Goal: Information Seeking & Learning: Learn about a topic

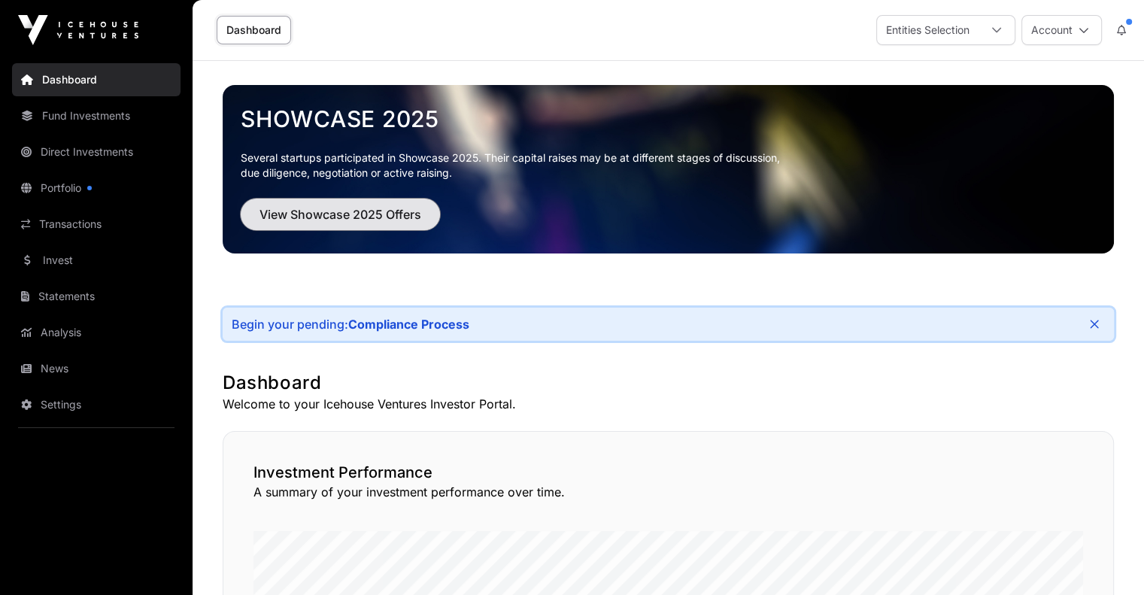
click at [381, 217] on span "View Showcase 2025 Offers" at bounding box center [340, 214] width 162 height 18
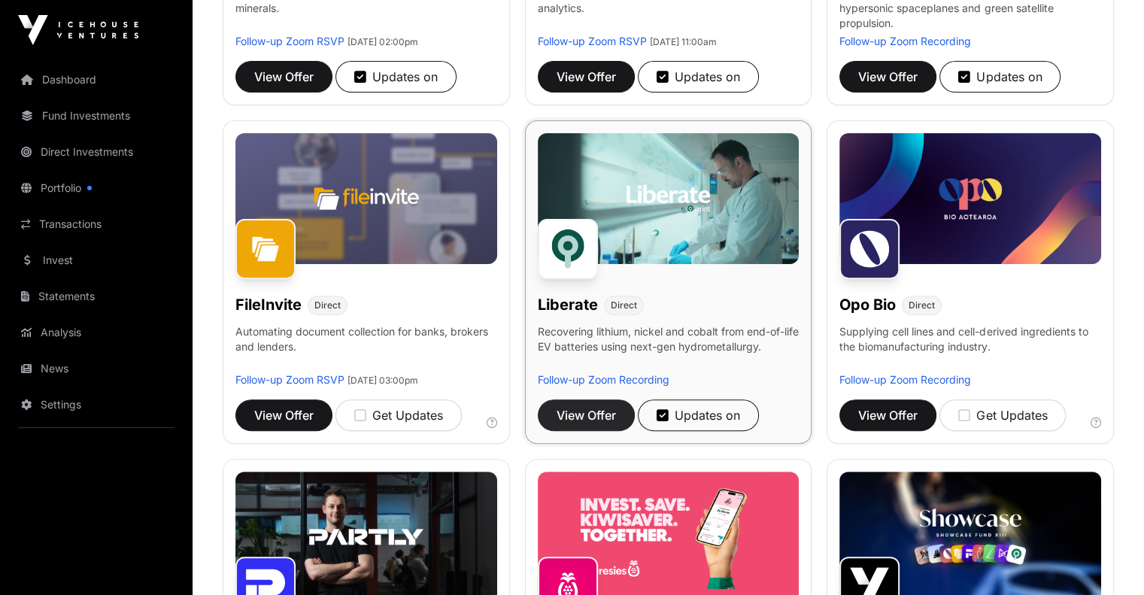
scroll to position [602, 0]
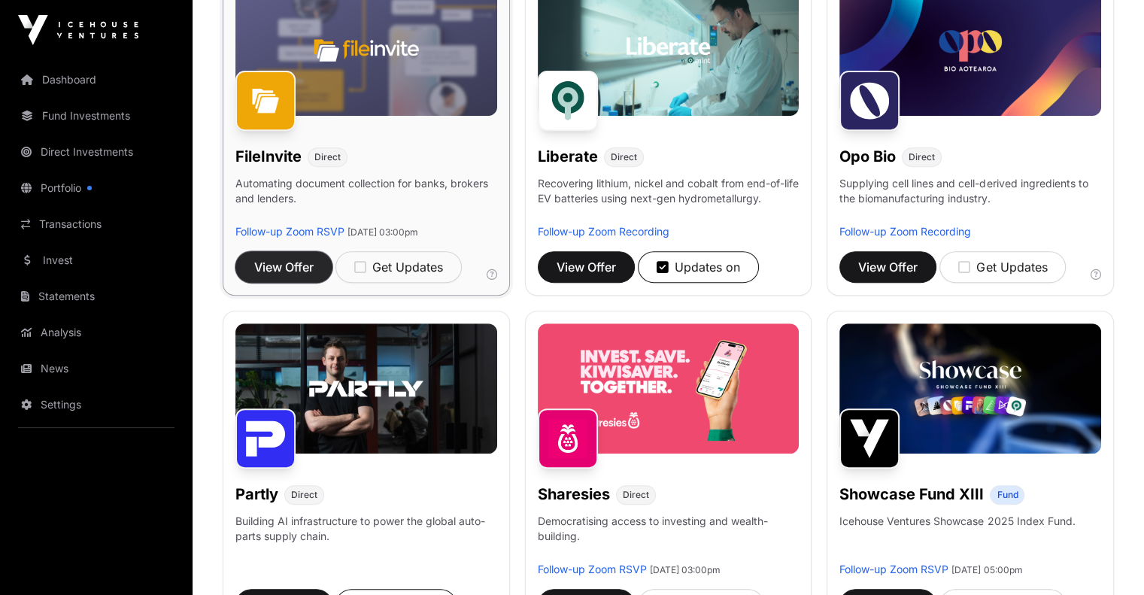
click at [300, 276] on span "View Offer" at bounding box center [283, 267] width 59 height 18
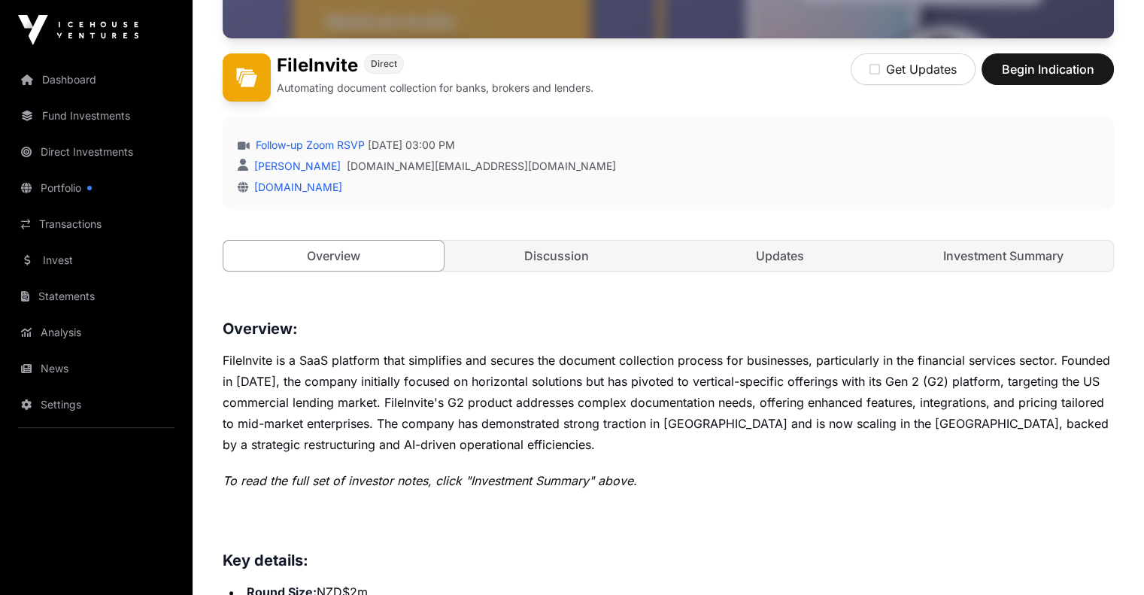
scroll to position [451, 0]
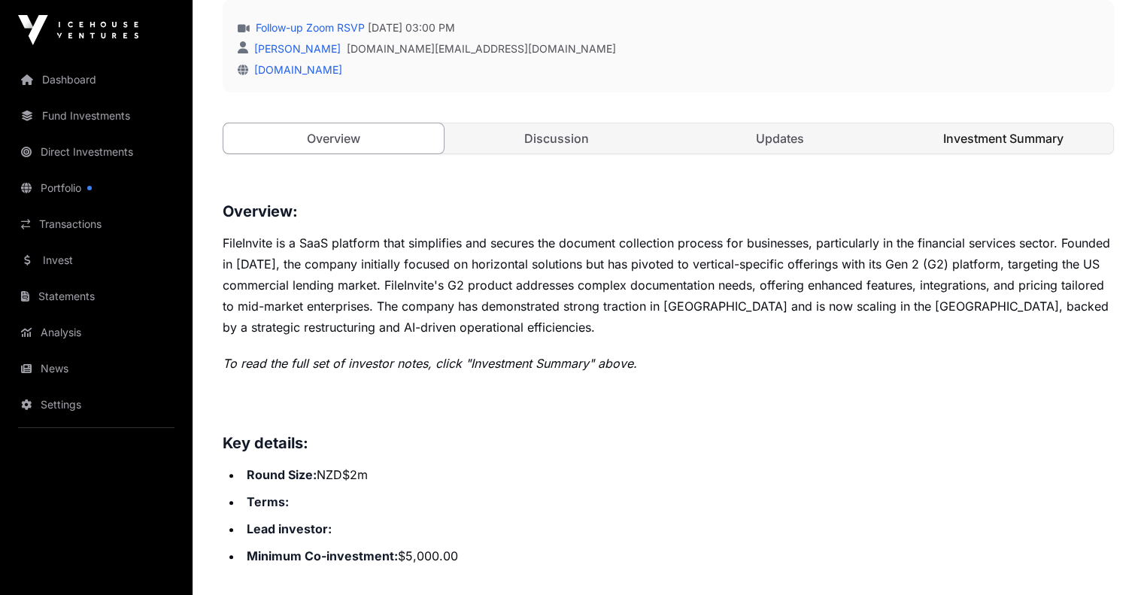
click at [978, 153] on link "Investment Summary" at bounding box center [1003, 138] width 220 height 30
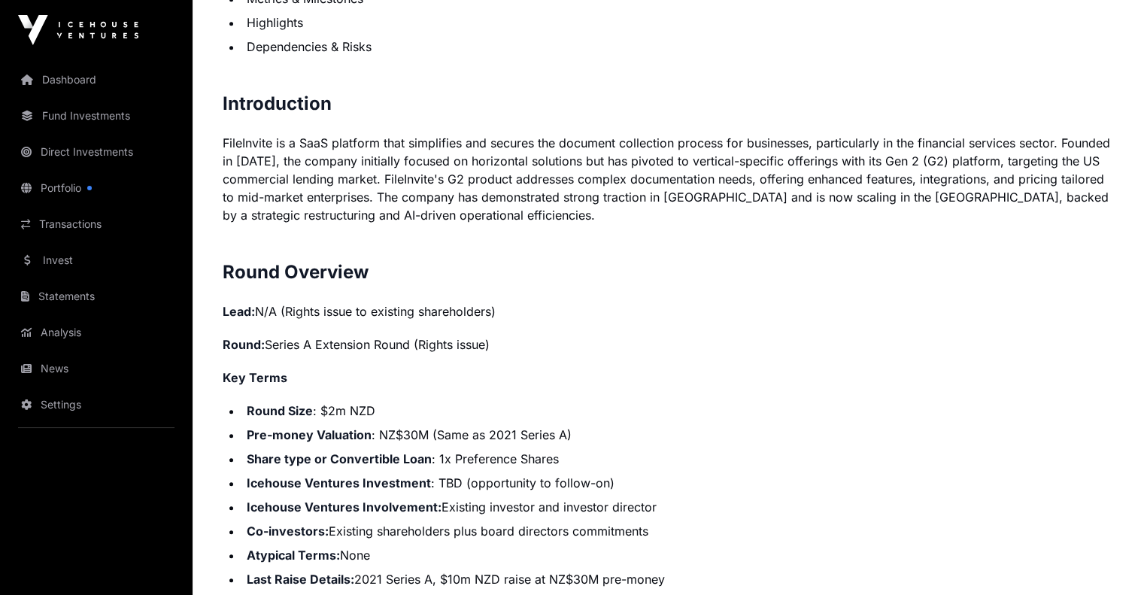
scroll to position [1203, 0]
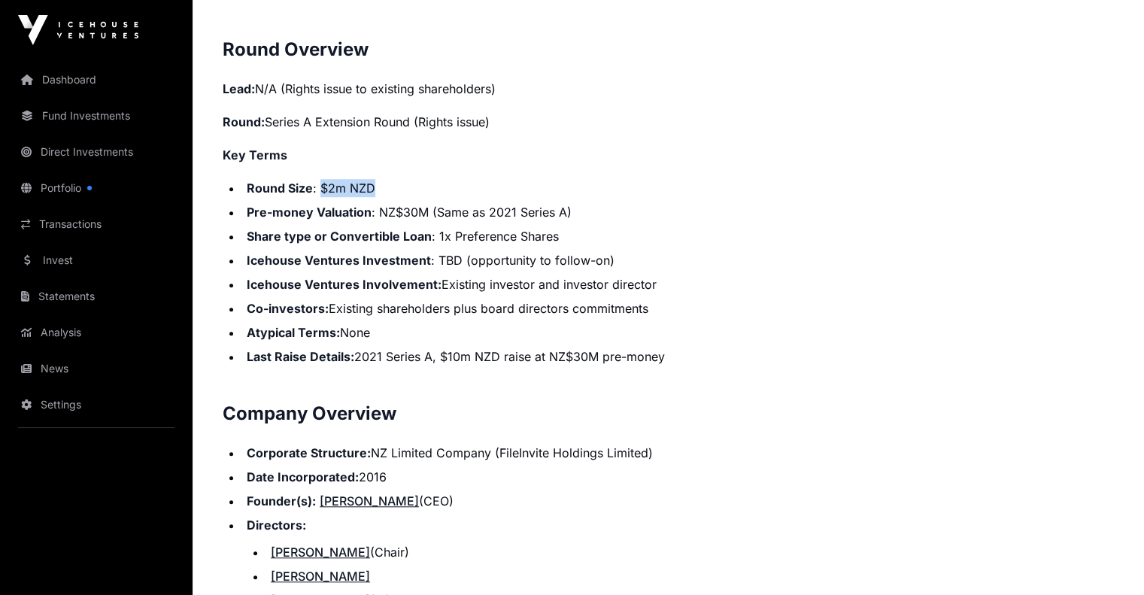
drag, startPoint x: 379, startPoint y: 237, endPoint x: 320, endPoint y: 234, distance: 58.7
click at [320, 197] on li "Round Size : $2m NZD" at bounding box center [678, 188] width 872 height 18
drag, startPoint x: 283, startPoint y: 174, endPoint x: 353, endPoint y: 168, distance: 71.0
click at [353, 131] on p "Round: Series A Extension Round (Rights issue)" at bounding box center [668, 122] width 891 height 18
click at [457, 164] on p "Key Terms" at bounding box center [668, 155] width 891 height 18
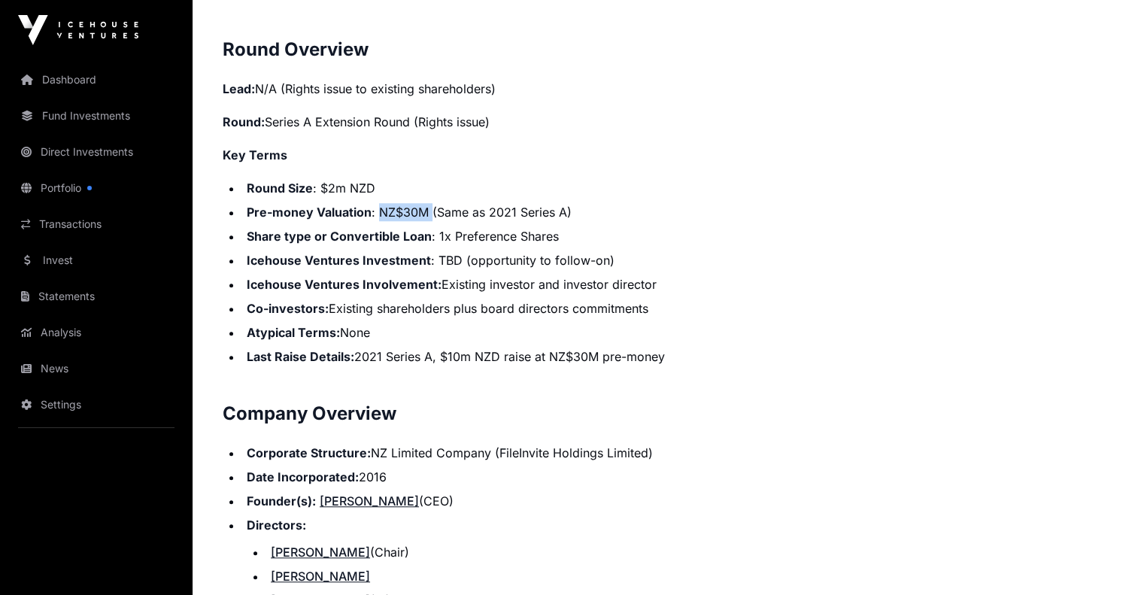
drag, startPoint x: 429, startPoint y: 256, endPoint x: 413, endPoint y: 264, distance: 18.5
click at [381, 221] on li "Pre-money Valuation : NZ$30M (Same as 2021 Series A)" at bounding box center [678, 212] width 872 height 18
drag, startPoint x: 582, startPoint y: 261, endPoint x: 551, endPoint y: 278, distance: 36.0
click at [488, 221] on li "Pre-money Valuation : NZ$30M (Same as 2021 Series A)" at bounding box center [678, 212] width 872 height 18
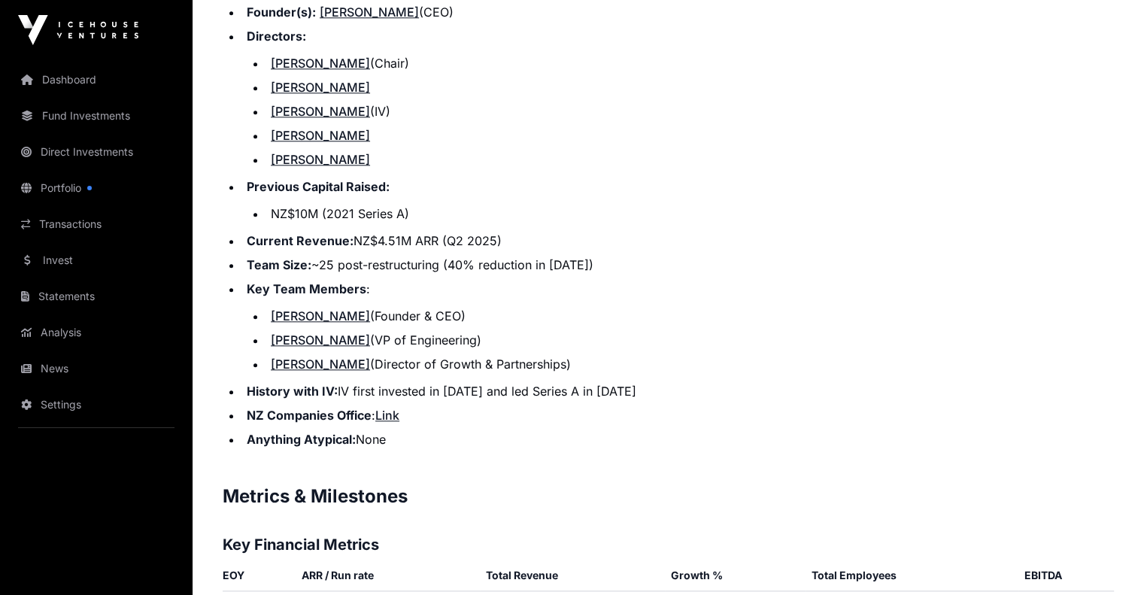
scroll to position [1730, 0]
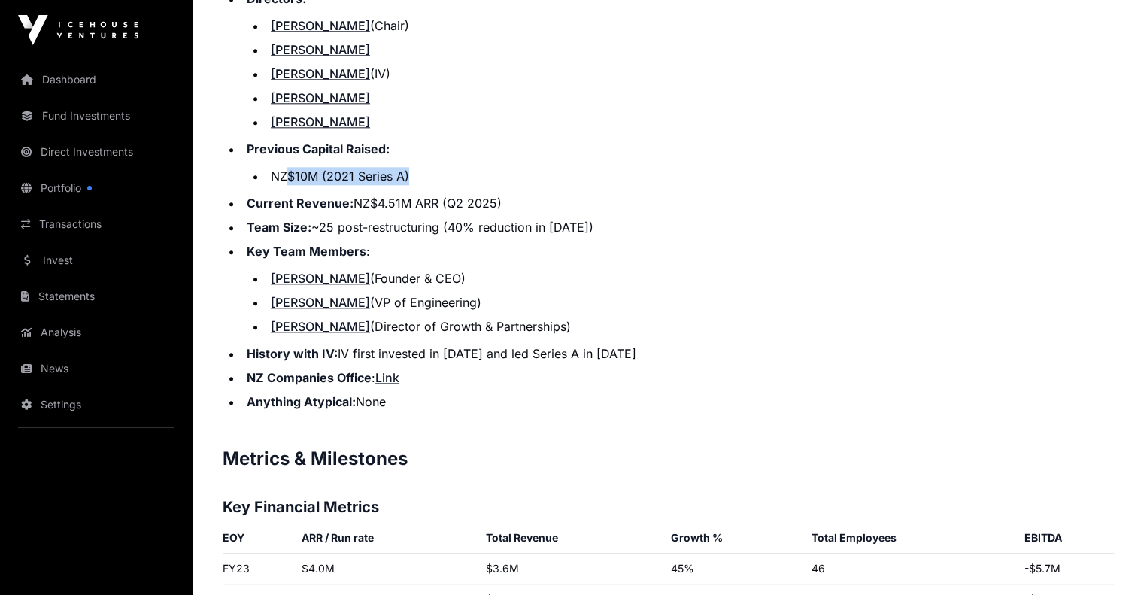
drag, startPoint x: 392, startPoint y: 220, endPoint x: 300, endPoint y: 226, distance: 92.0
click at [292, 185] on li "NZ$10M (2021 Series A)" at bounding box center [690, 176] width 848 height 18
click at [304, 185] on li "NZ$10M (2021 Series A)" at bounding box center [690, 176] width 848 height 18
drag, startPoint x: 513, startPoint y: 247, endPoint x: 446, endPoint y: 265, distance: 69.3
click at [373, 212] on li "Current Revenue: NZ$4.51M ARR (Q2 2025)" at bounding box center [678, 203] width 872 height 18
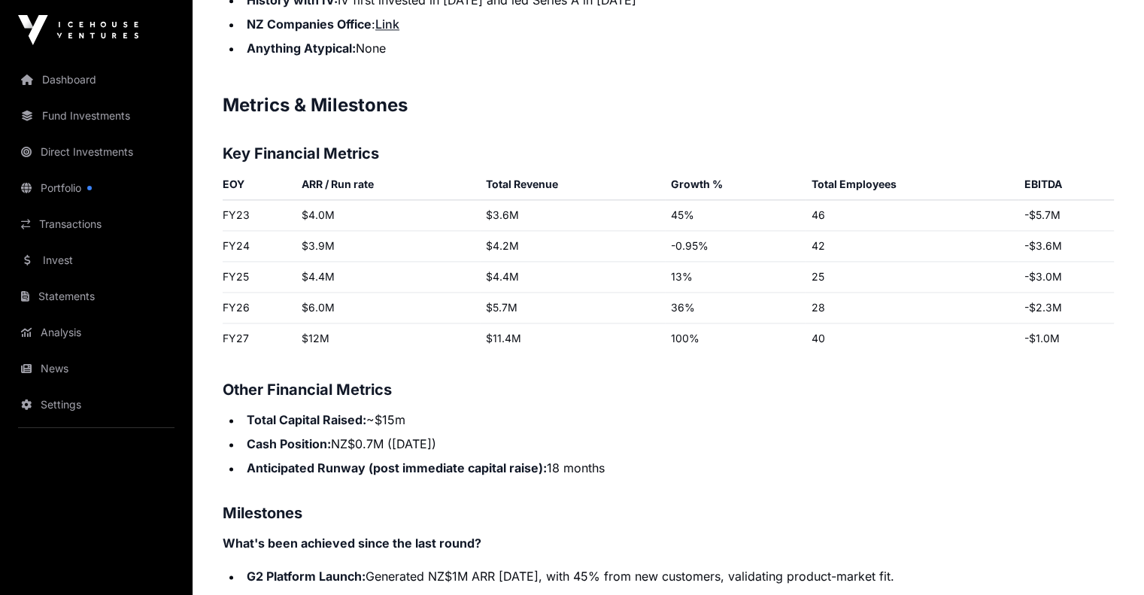
scroll to position [2106, 0]
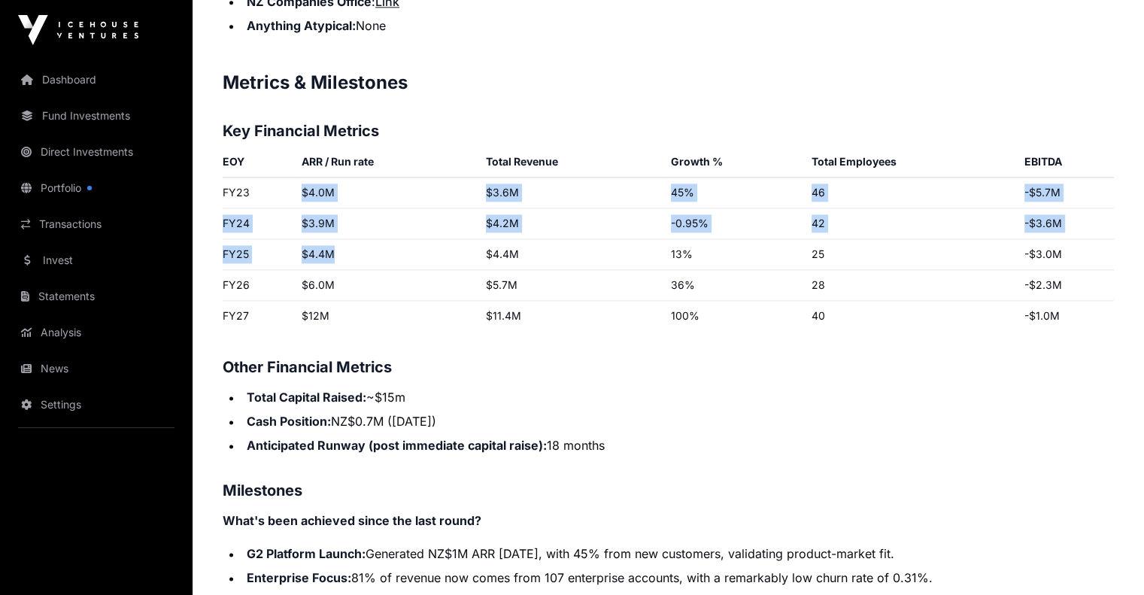
drag, startPoint x: 299, startPoint y: 232, endPoint x: 349, endPoint y: 297, distance: 81.5
click at [349, 297] on tbody "FY23 $4.0M $3.6M 45% 46 -$5.7M FY24 $3.9M $4.2M -0.95% 42 -$3.6M FY25 $4.4M $4.…" at bounding box center [668, 254] width 891 height 154
click at [360, 270] on td "$4.4M" at bounding box center [388, 254] width 185 height 31
drag, startPoint x: 304, startPoint y: 301, endPoint x: 628, endPoint y: 262, distance: 326.4
click at [602, 266] on tbody "FY23 $4.0M $3.6M 45% 46 -$5.7M FY24 $3.9M $4.2M -0.95% 42 -$3.6M FY25 $4.4M $4.…" at bounding box center [668, 254] width 891 height 154
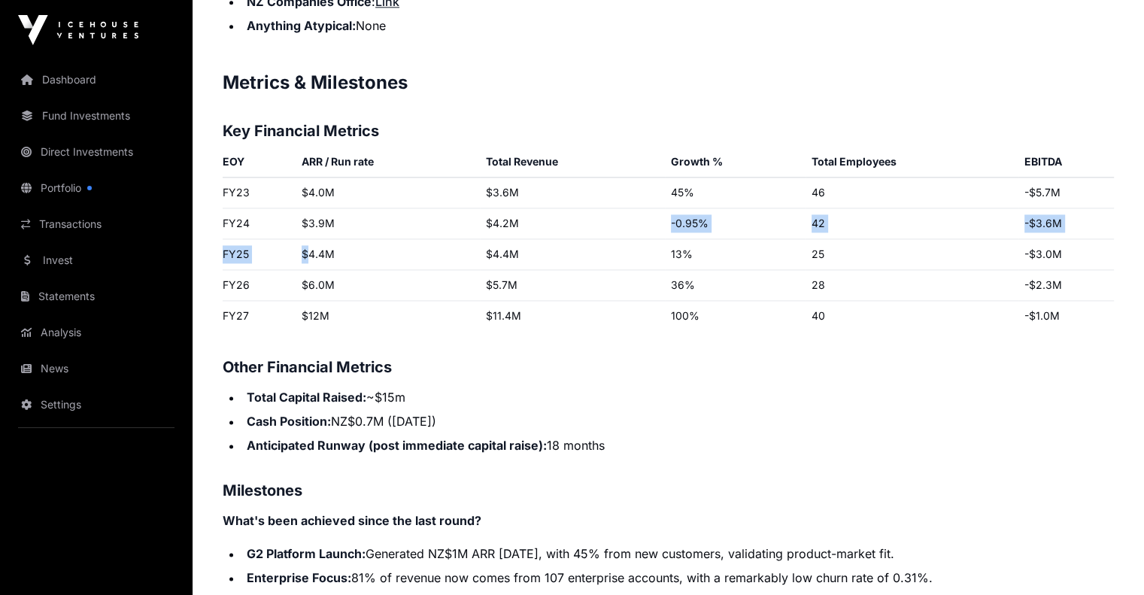
click at [678, 239] on td "-0.95%" at bounding box center [735, 223] width 141 height 31
click at [687, 208] on td "45%" at bounding box center [735, 192] width 141 height 31
click at [322, 208] on td "$4.0M" at bounding box center [388, 192] width 185 height 31
click at [332, 270] on td "$4.4M" at bounding box center [388, 254] width 185 height 31
drag, startPoint x: 323, startPoint y: 238, endPoint x: 343, endPoint y: 311, distance: 76.5
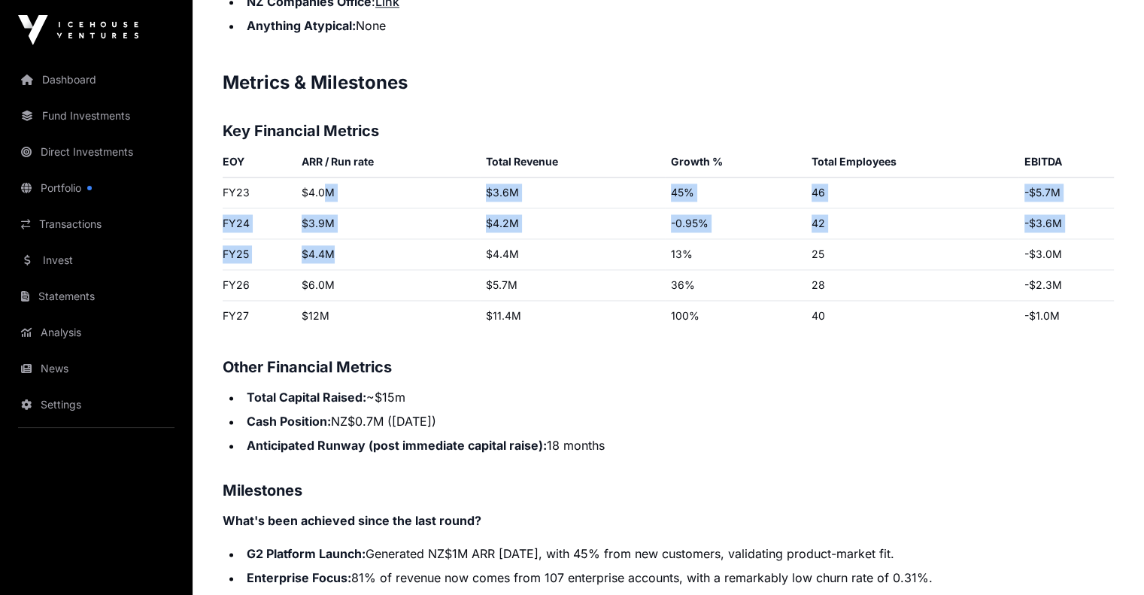
click at [335, 311] on tbody "FY23 $4.0M $3.6M 45% 46 -$5.7M FY24 $3.9M $4.2M -0.95% 42 -$3.6M FY25 $4.4M $4.…" at bounding box center [668, 254] width 891 height 154
click at [370, 270] on td "$4.4M" at bounding box center [388, 254] width 185 height 31
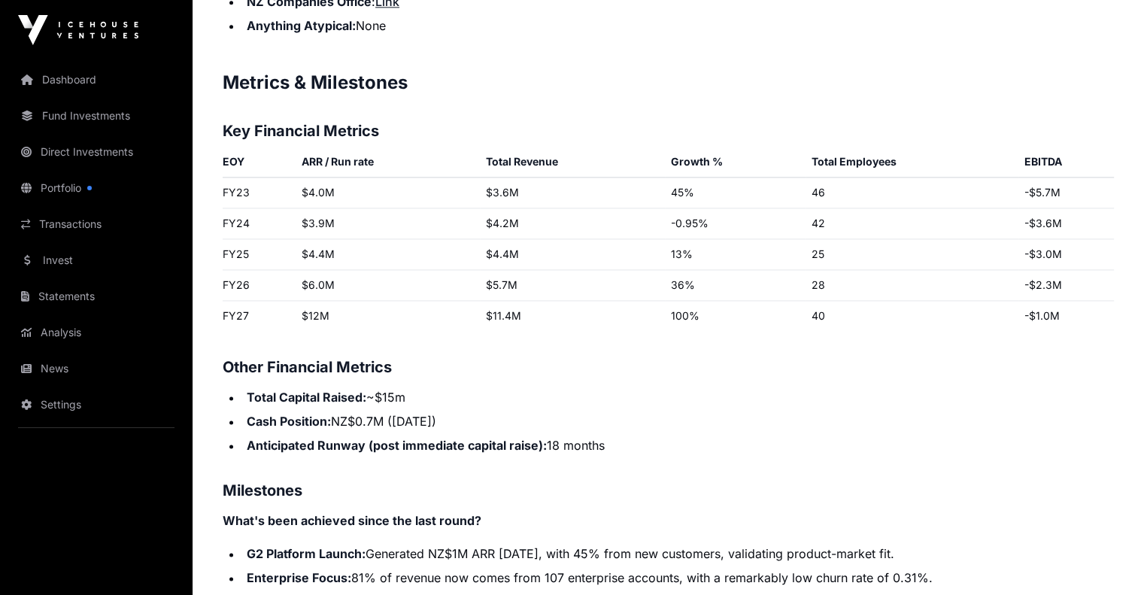
click at [416, 406] on li "Total Capital Raised: ~$15m" at bounding box center [678, 397] width 872 height 18
drag, startPoint x: 408, startPoint y: 445, endPoint x: 370, endPoint y: 446, distance: 37.6
click at [370, 406] on li "Total Capital Raised: ~$15m" at bounding box center [678, 397] width 872 height 18
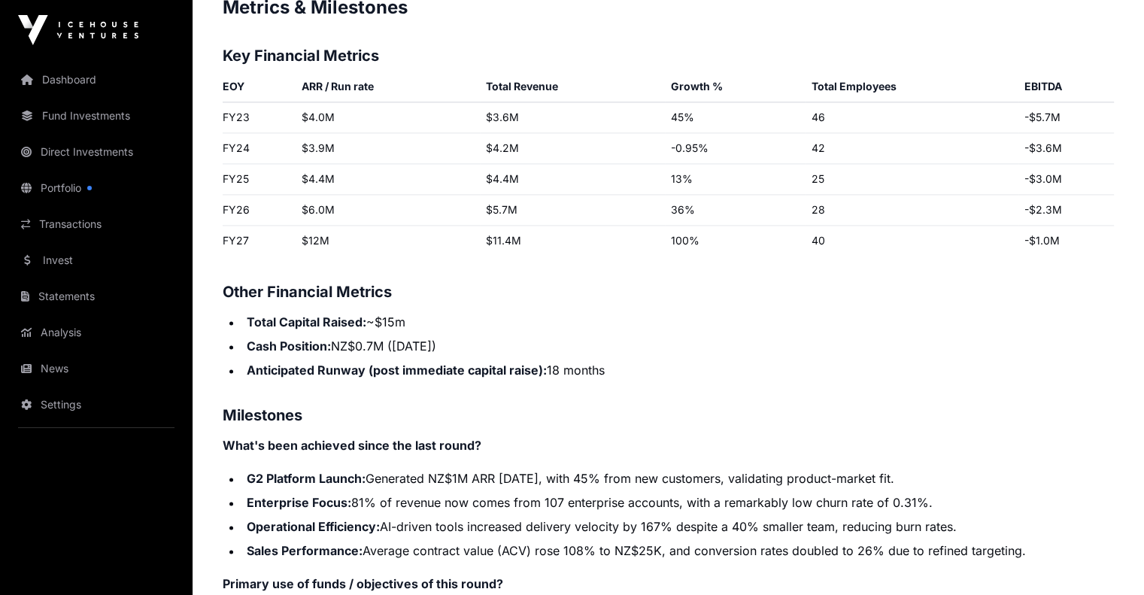
click at [578, 438] on p "Contents Introduction Round Overview Company Overview Metrics & Milestones High…" at bounding box center [668, 11] width 891 height 2673
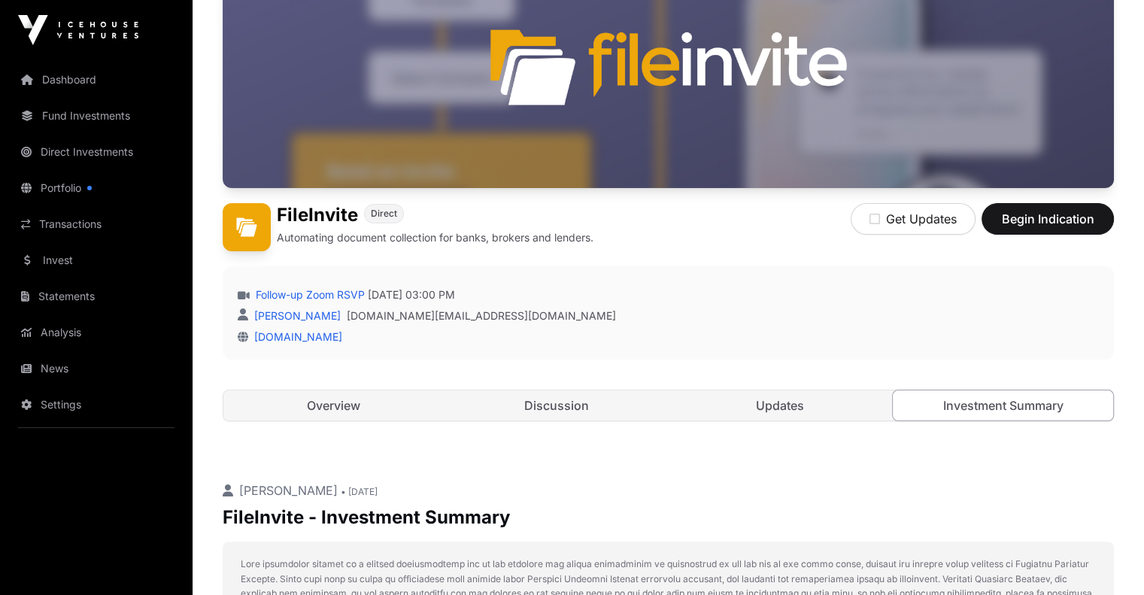
scroll to position [0, 0]
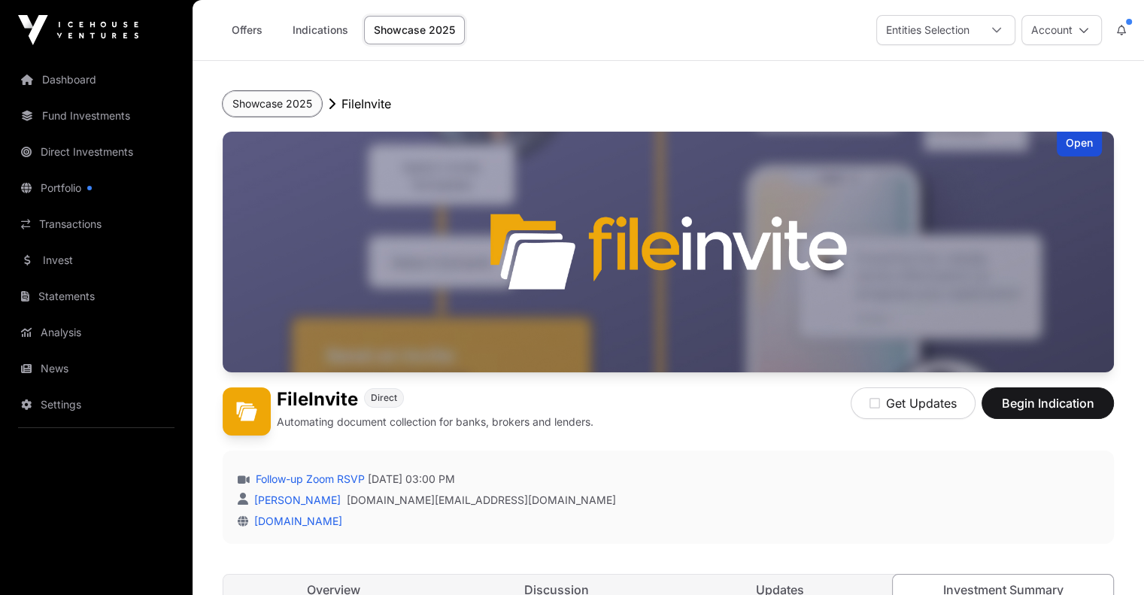
click at [290, 105] on button "Showcase 2025" at bounding box center [272, 104] width 99 height 26
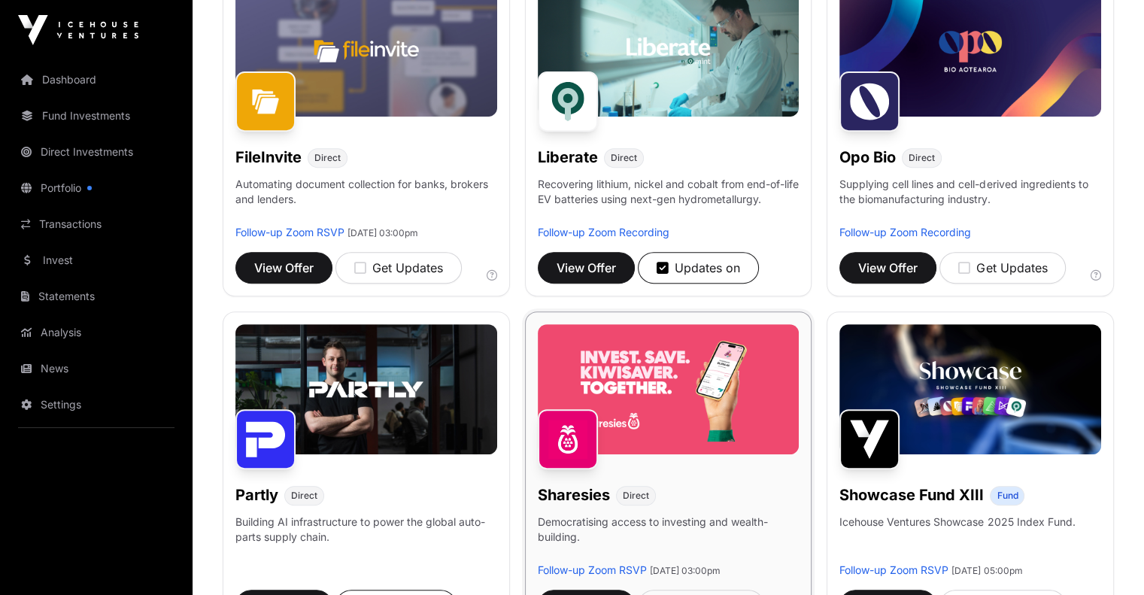
scroll to position [752, 0]
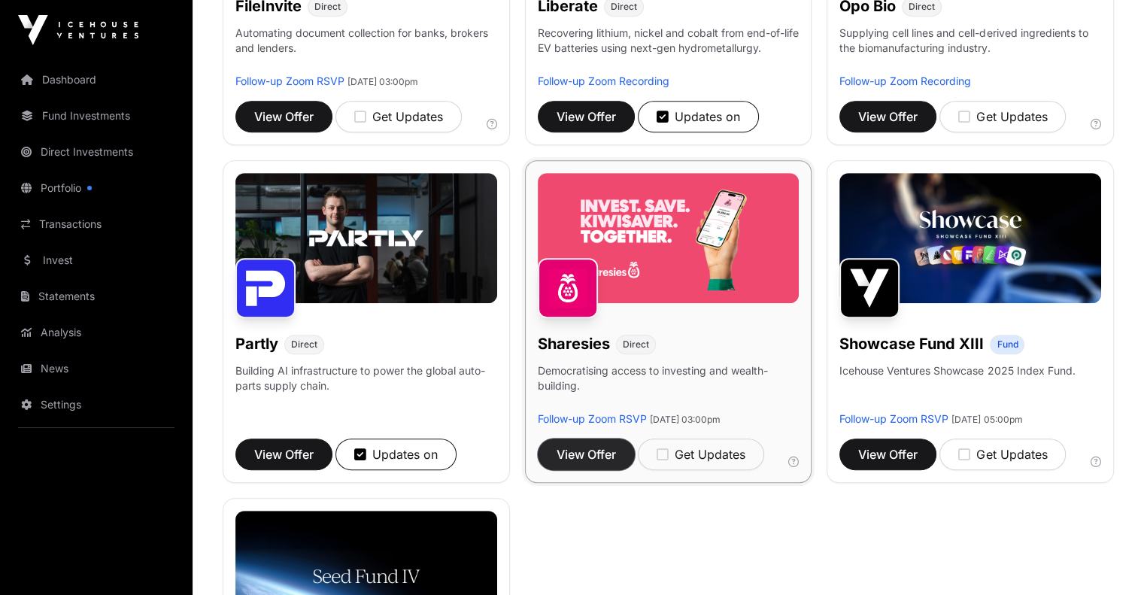
click at [614, 463] on span "View Offer" at bounding box center [586, 454] width 59 height 18
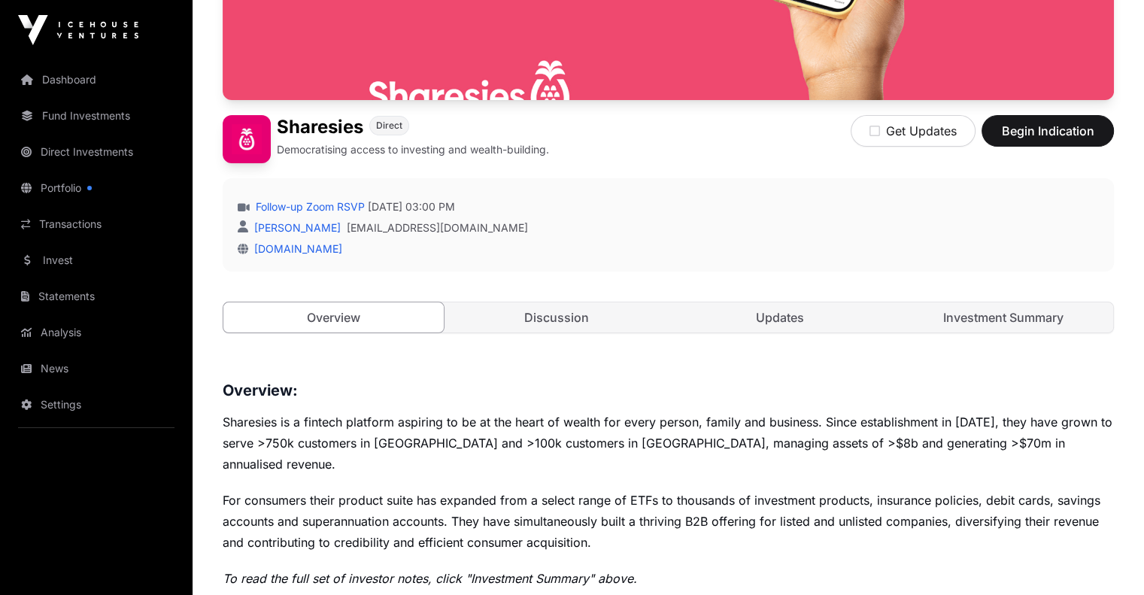
scroll to position [376, 0]
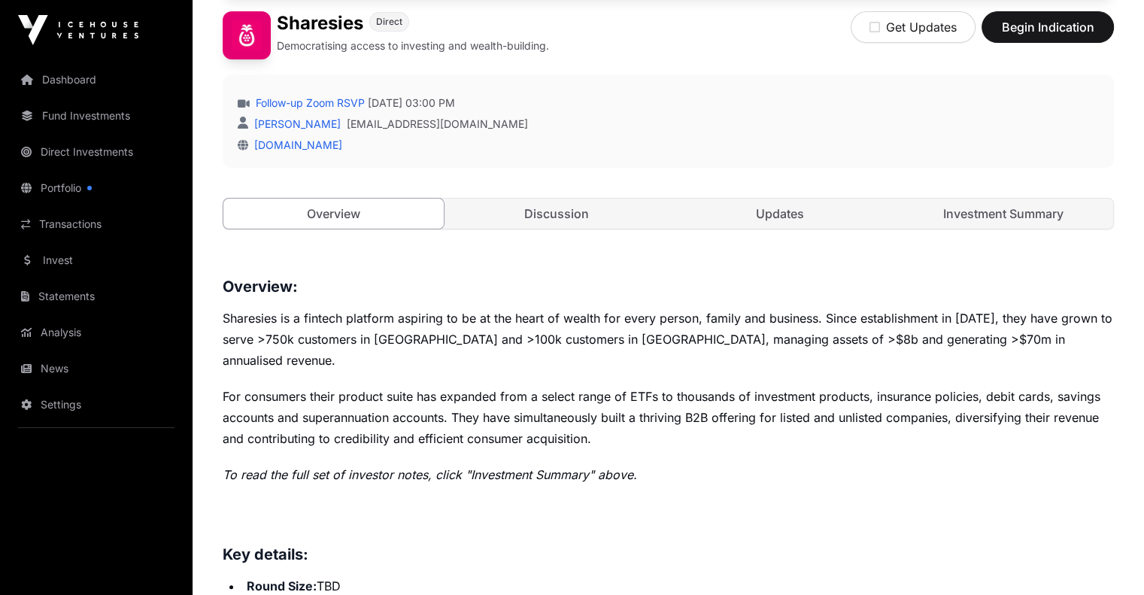
click at [982, 243] on div "Open Sharesies Direct Democratising access to investing and wealth-building. Ge…" at bounding box center [668, 8] width 891 height 504
click at [982, 229] on link "Investment Summary" at bounding box center [1003, 214] width 220 height 30
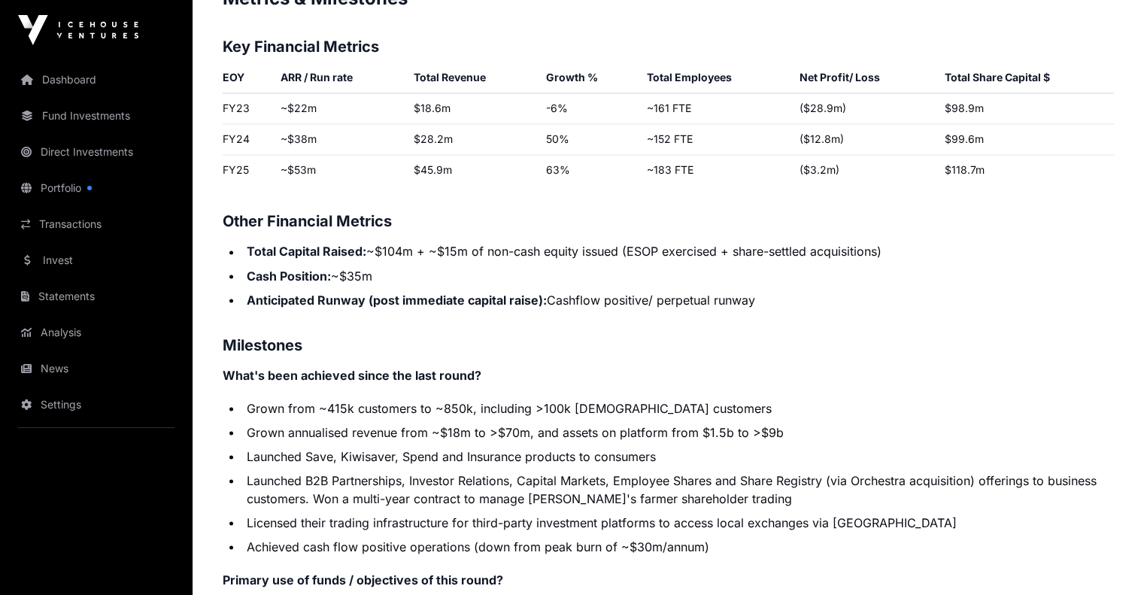
scroll to position [2557, 0]
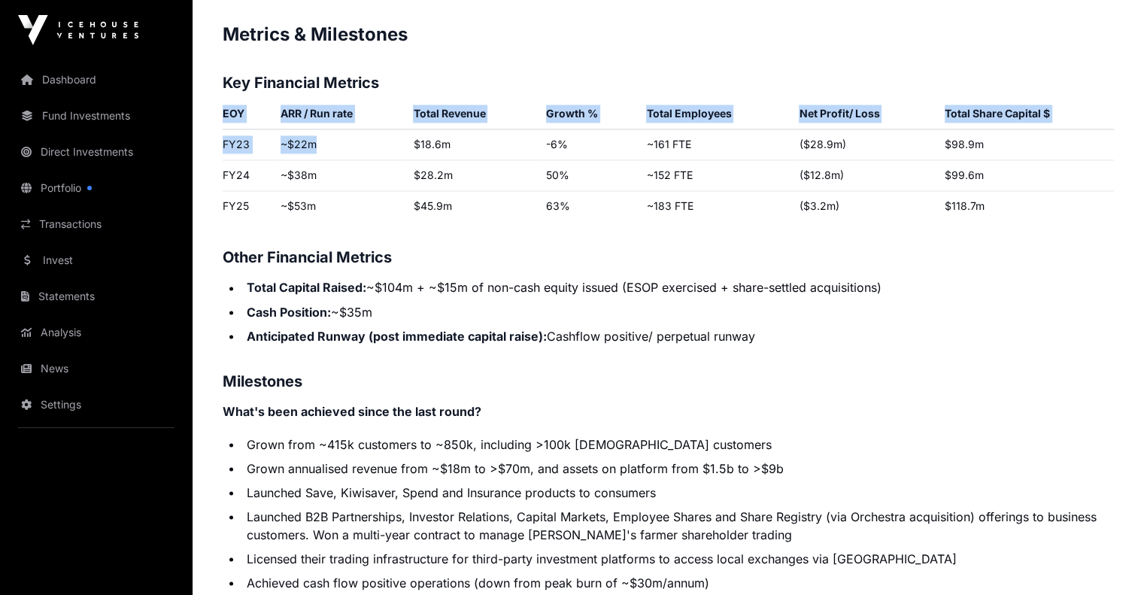
drag, startPoint x: 217, startPoint y: 171, endPoint x: 361, endPoint y: 169, distance: 144.4
click at [367, 160] on td "~$22m" at bounding box center [341, 144] width 132 height 31
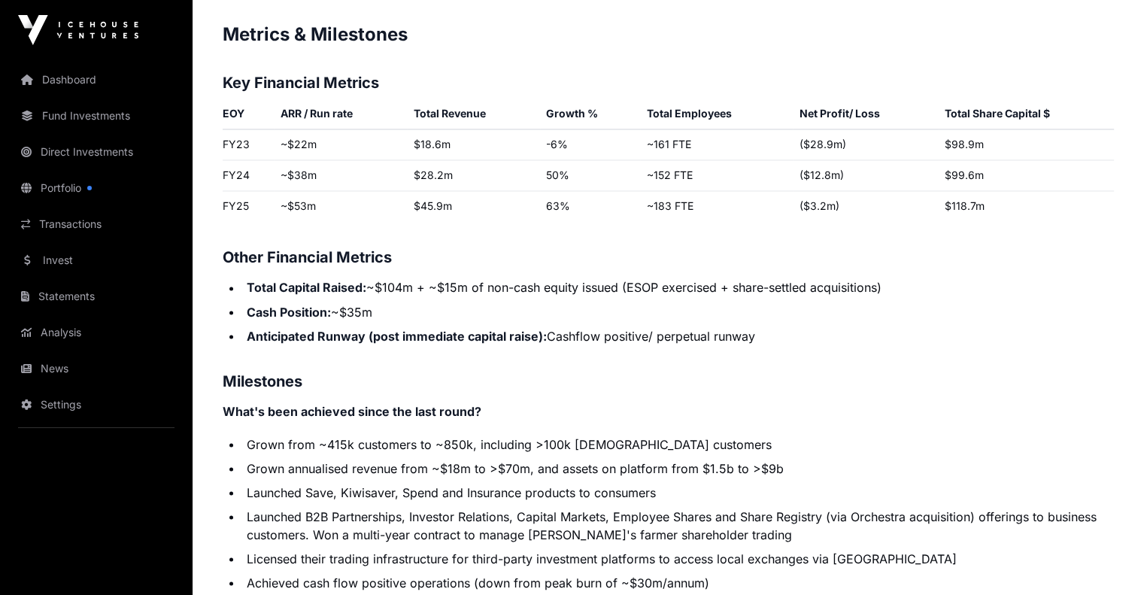
click at [327, 160] on td "~$22m" at bounding box center [341, 144] width 132 height 31
drag, startPoint x: 319, startPoint y: 172, endPoint x: 280, endPoint y: 177, distance: 39.5
click at [280, 160] on td "~$22m" at bounding box center [341, 144] width 132 height 31
click at [328, 160] on td "~$22m" at bounding box center [341, 144] width 132 height 31
drag, startPoint x: 563, startPoint y: 174, endPoint x: 547, endPoint y: 176, distance: 16.0
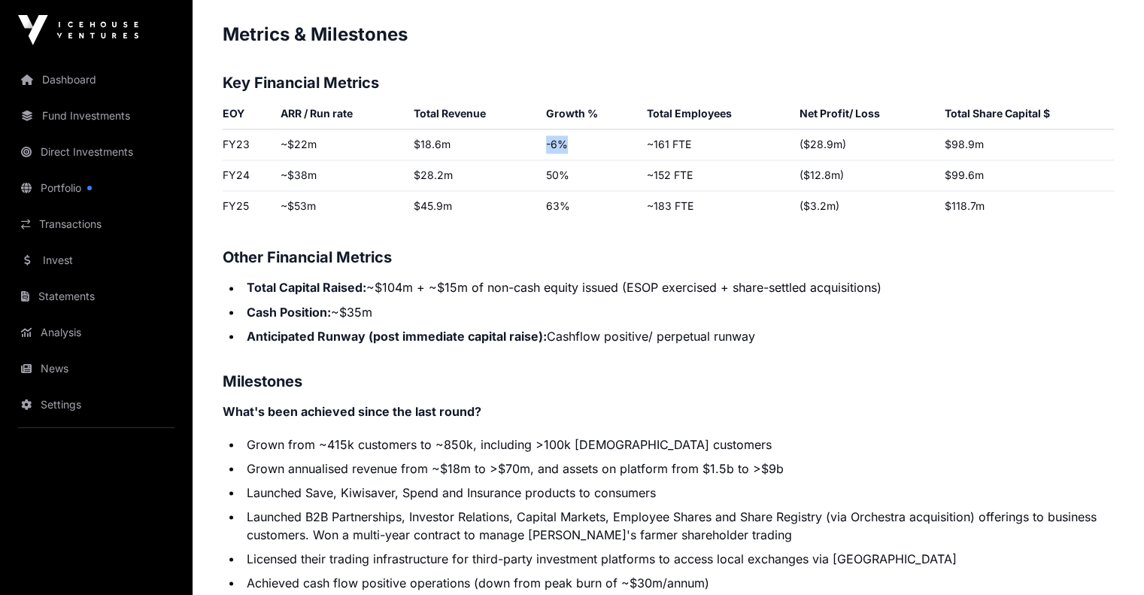
click at [547, 160] on td "-6%" at bounding box center [590, 144] width 101 height 31
drag, startPoint x: 284, startPoint y: 208, endPoint x: 1004, endPoint y: 206, distance: 720.5
click at [994, 191] on tr "FY24 ~$38m $28.2m 50% ~152 FTE ($12.8m) $99.6m" at bounding box center [668, 175] width 891 height 31
click at [1009, 191] on td "$99.6m" at bounding box center [1026, 175] width 175 height 31
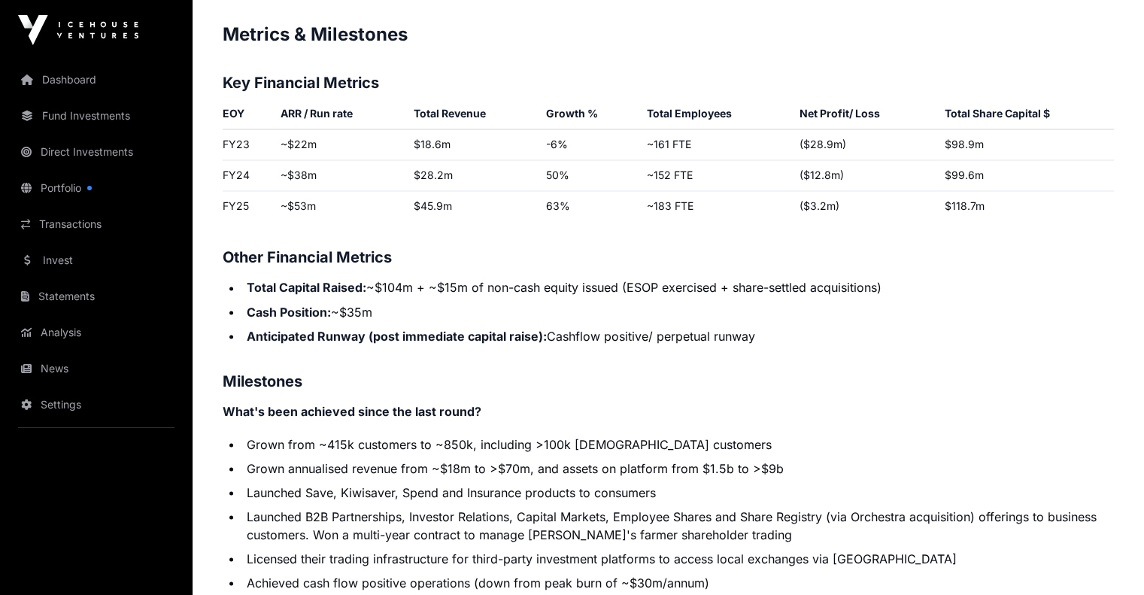
click at [232, 191] on td "FY24" at bounding box center [249, 175] width 52 height 31
click at [299, 222] on td "~$53m" at bounding box center [341, 206] width 132 height 31
drag, startPoint x: 317, startPoint y: 233, endPoint x: 283, endPoint y: 233, distance: 34.6
click at [283, 222] on td "~$53m" at bounding box center [341, 206] width 132 height 31
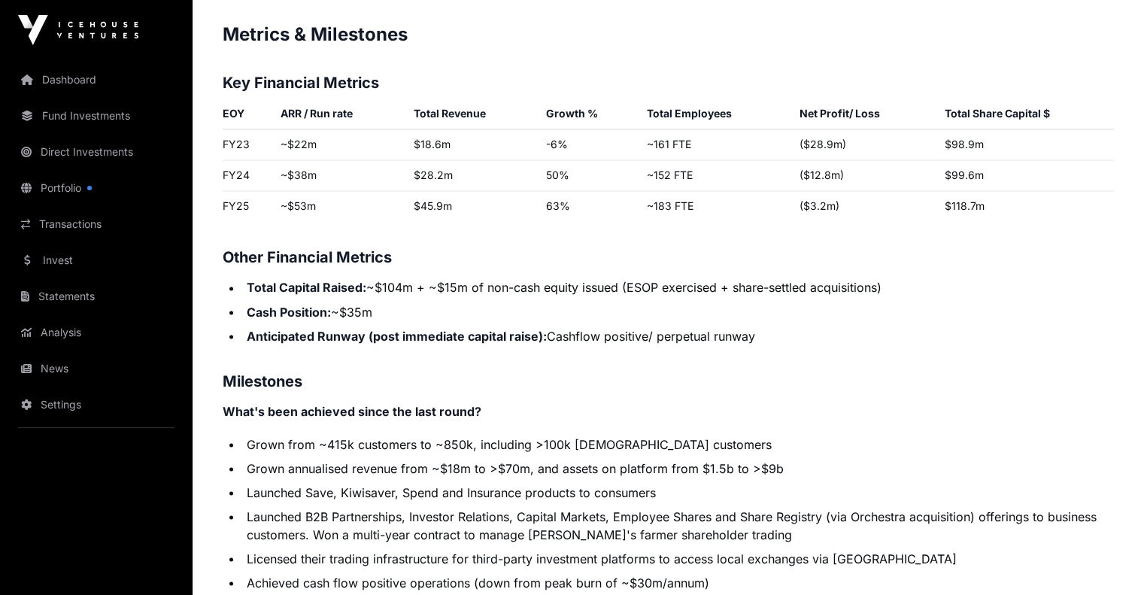
drag, startPoint x: 548, startPoint y: 201, endPoint x: 554, endPoint y: 232, distance: 31.4
click at [566, 191] on td "50%" at bounding box center [590, 175] width 101 height 31
drag, startPoint x: 545, startPoint y: 235, endPoint x: 575, endPoint y: 238, distance: 30.3
click at [574, 222] on td "63%" at bounding box center [590, 206] width 101 height 31
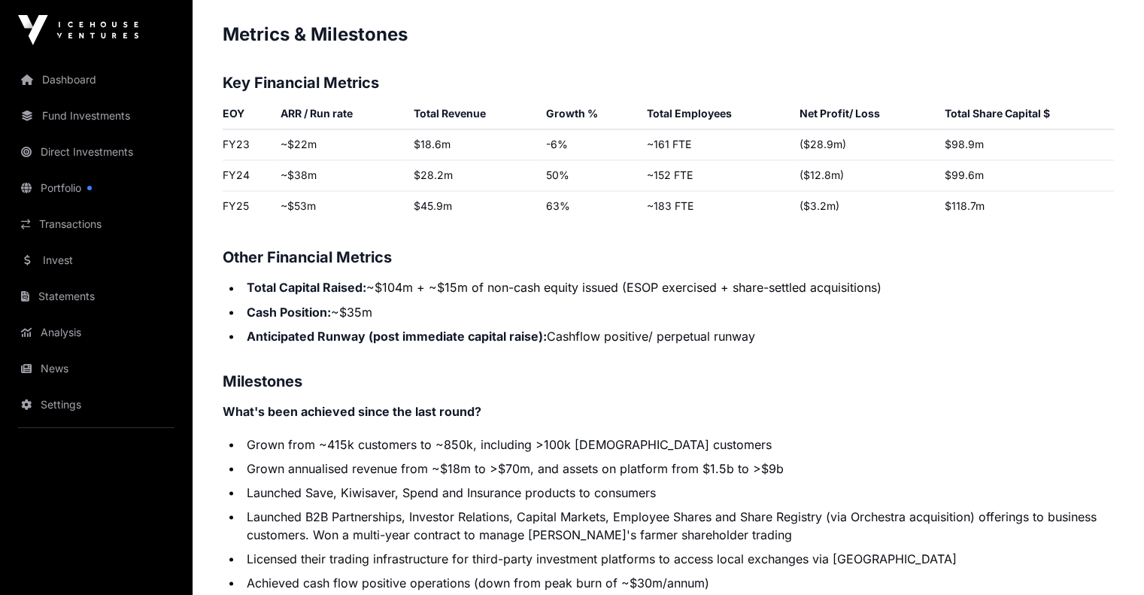
click at [476, 191] on td "$28.2m" at bounding box center [473, 175] width 132 height 31
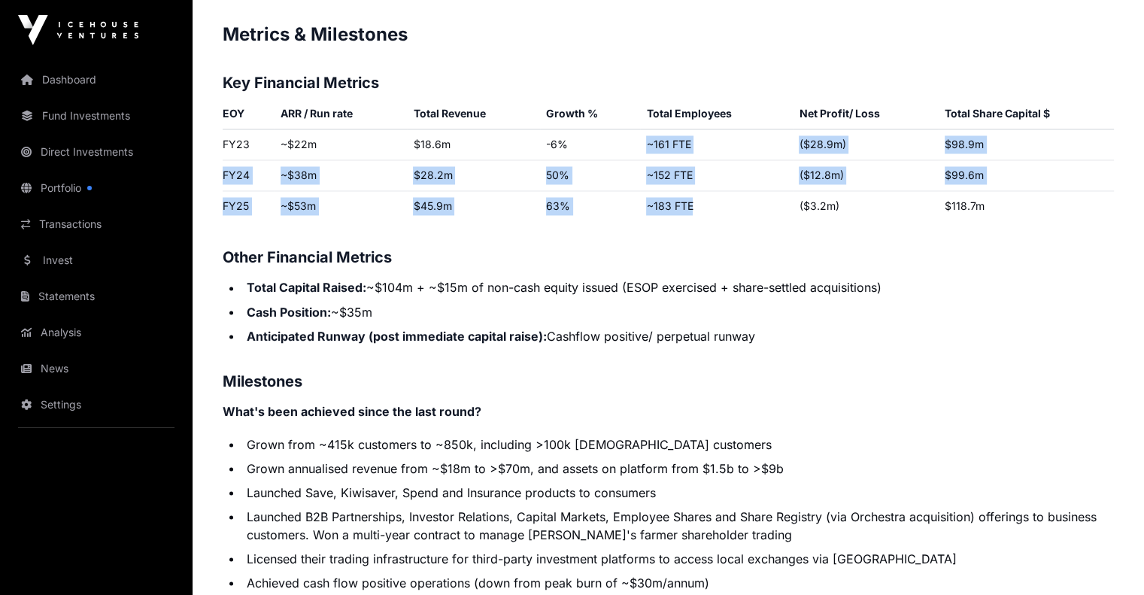
drag, startPoint x: 650, startPoint y: 165, endPoint x: 696, endPoint y: 236, distance: 84.9
click at [696, 222] on tbody "FY23 ~$22m $18.6m -6% ~161 FTE ($28.9m) $98.9m FY24 ~$38m $28.2m 50% ~152 FTE (…" at bounding box center [668, 175] width 891 height 93
click at [746, 222] on td "~183 FTE" at bounding box center [716, 206] width 153 height 31
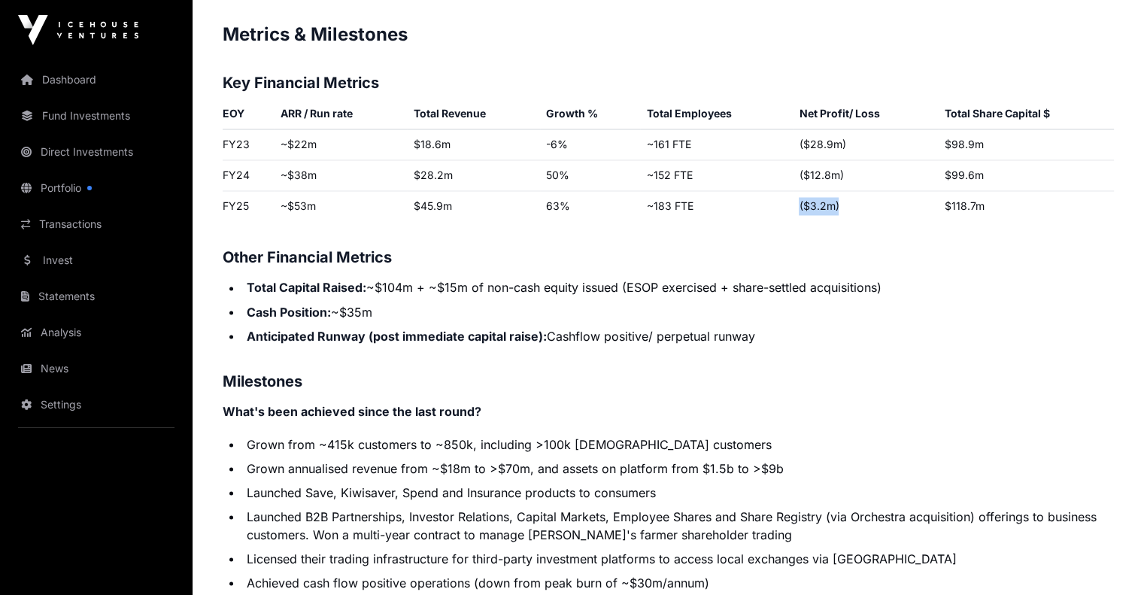
drag, startPoint x: 836, startPoint y: 232, endPoint x: 820, endPoint y: 246, distance: 21.4
click at [795, 222] on td "($3.2m)" at bounding box center [866, 206] width 146 height 31
drag, startPoint x: 820, startPoint y: 246, endPoint x: 812, endPoint y: 238, distance: 10.6
click at [818, 222] on td "($3.2m)" at bounding box center [866, 206] width 146 height 31
click at [809, 222] on td "($3.2m)" at bounding box center [866, 206] width 146 height 31
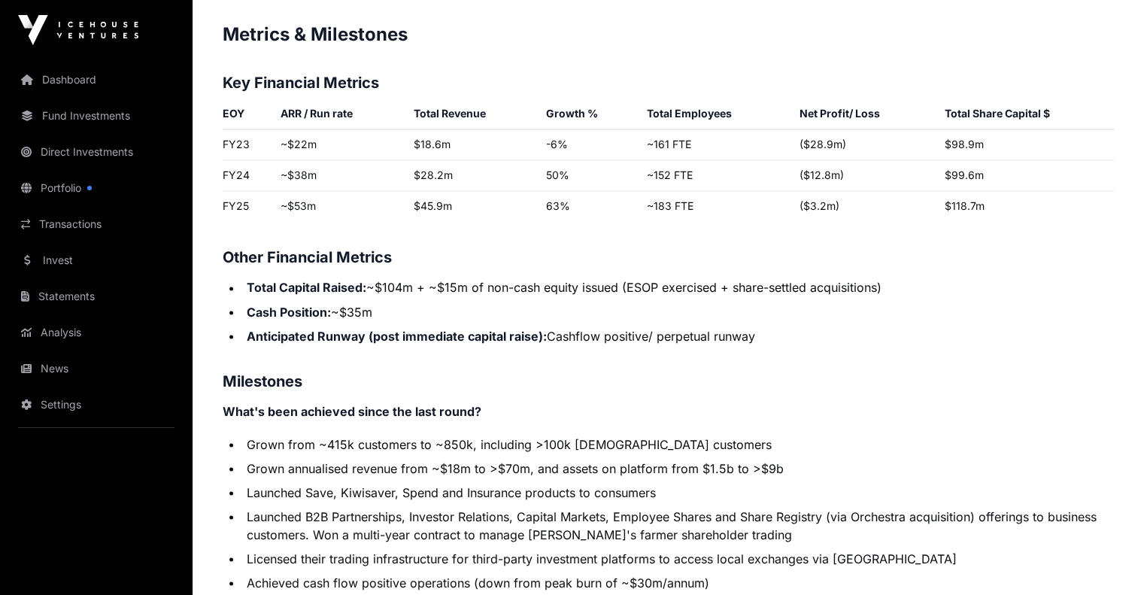
scroll to position [2632, 0]
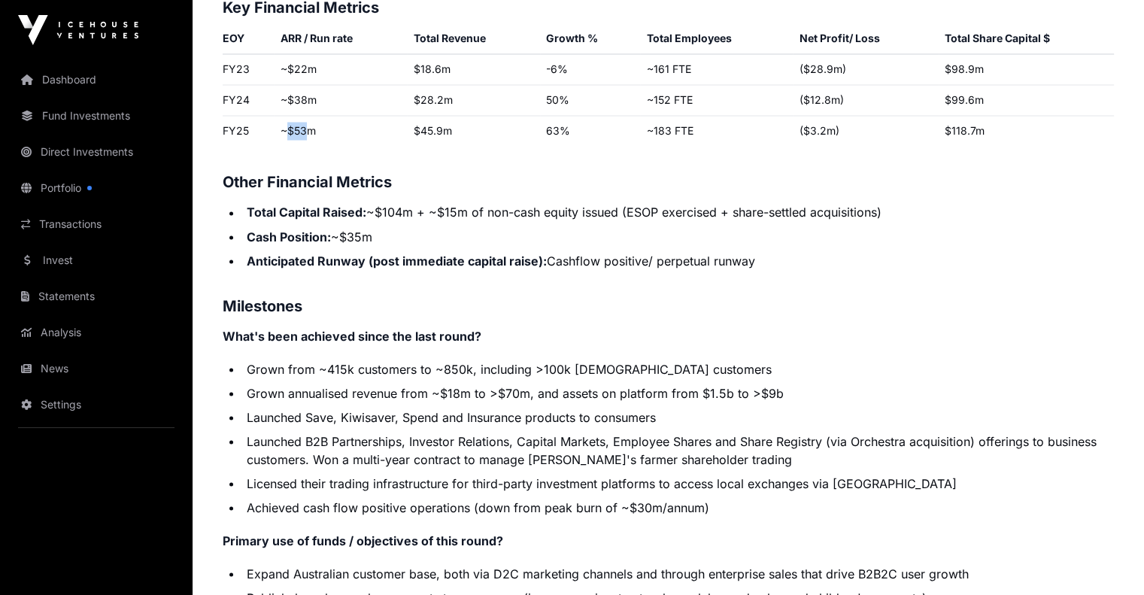
drag, startPoint x: 308, startPoint y: 162, endPoint x: 283, endPoint y: 165, distance: 25.0
click at [283, 147] on td "~$53m" at bounding box center [341, 131] width 132 height 31
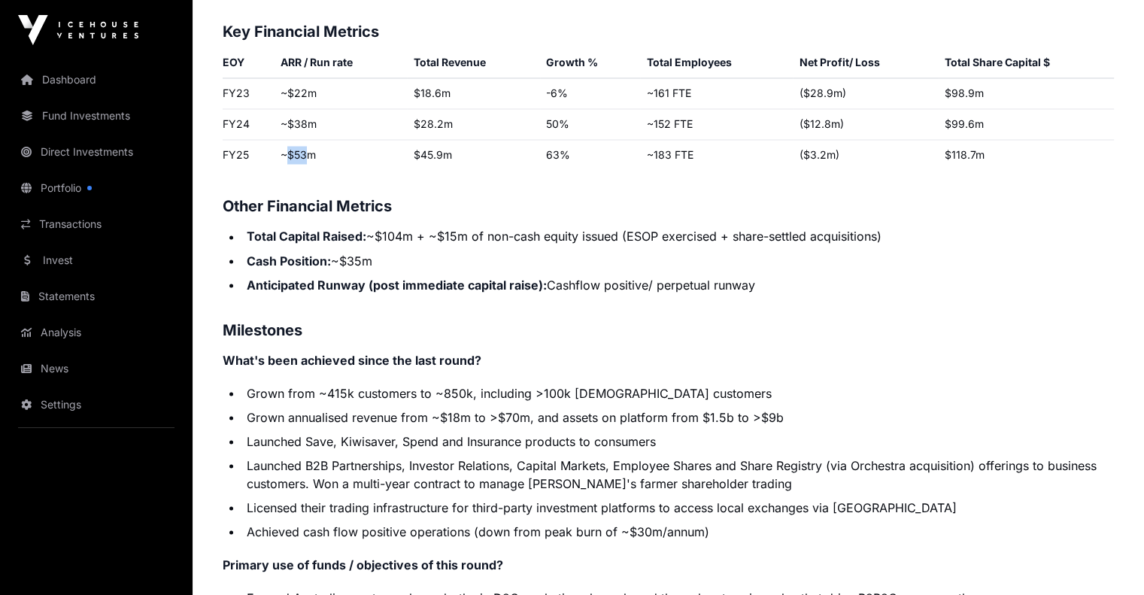
scroll to position [2608, 0]
click at [334, 171] on td "~$53m" at bounding box center [341, 155] width 132 height 31
drag, startPoint x: 308, startPoint y: 86, endPoint x: 363, endPoint y: 86, distance: 54.2
click at [363, 78] on th "ARR / Run rate" at bounding box center [341, 66] width 132 height 26
click at [294, 78] on th "ARR / Run rate" at bounding box center [341, 66] width 132 height 26
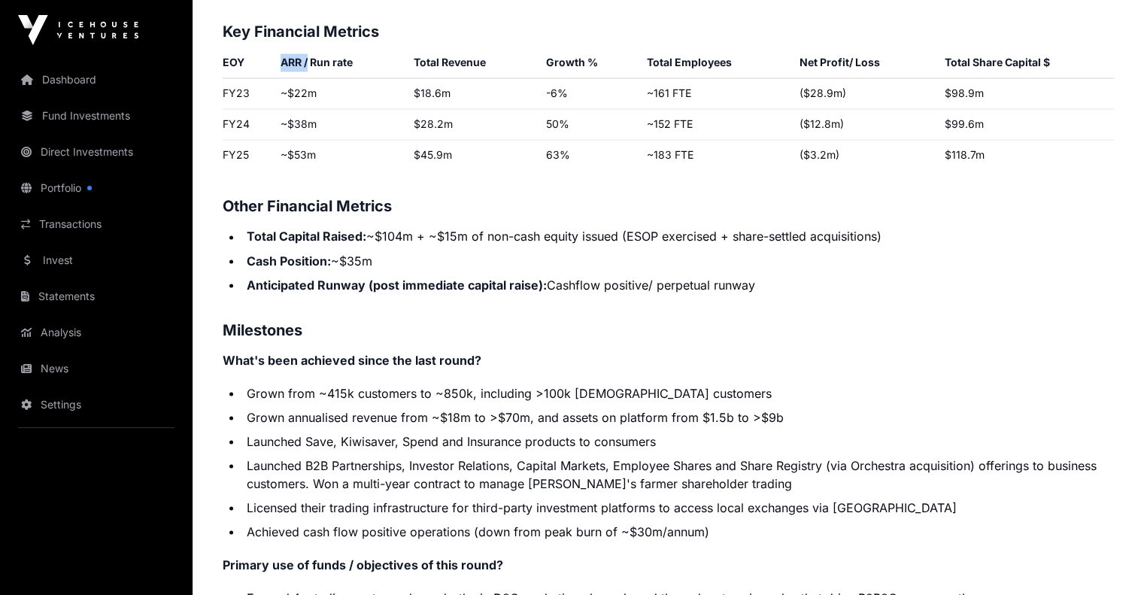
drag, startPoint x: 306, startPoint y: 92, endPoint x: 280, endPoint y: 98, distance: 27.0
click at [280, 78] on th "ARR / Run rate" at bounding box center [341, 66] width 132 height 26
click at [290, 109] on td "~$22m" at bounding box center [341, 93] width 132 height 31
drag, startPoint x: 317, startPoint y: 92, endPoint x: 357, endPoint y: 89, distance: 40.0
click at [357, 78] on th "ARR / Run rate" at bounding box center [341, 66] width 132 height 26
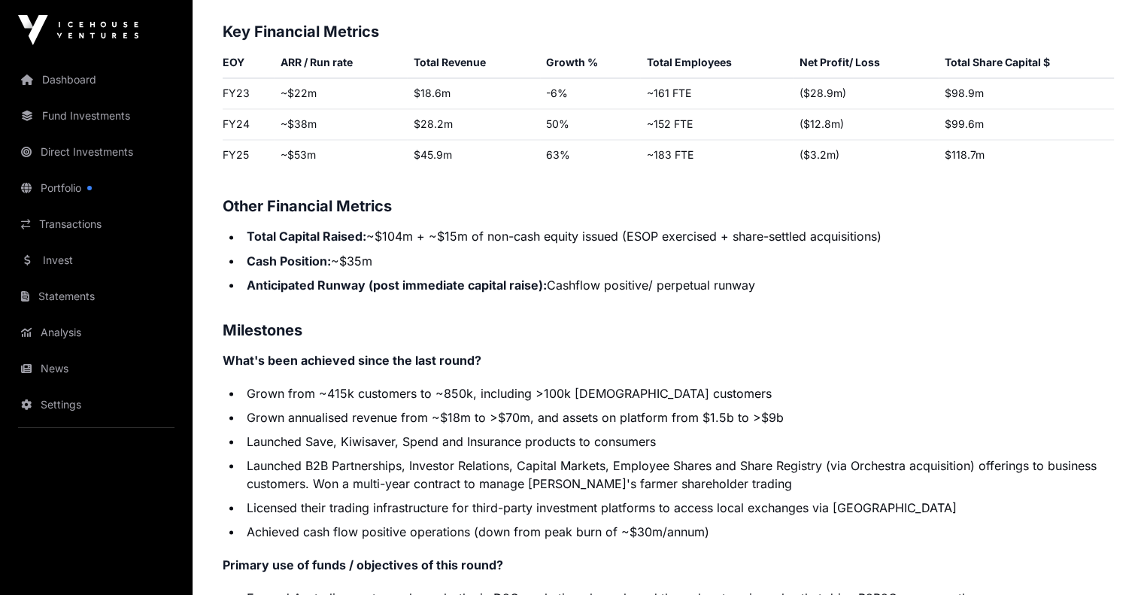
click at [363, 109] on td "~$22m" at bounding box center [341, 93] width 132 height 31
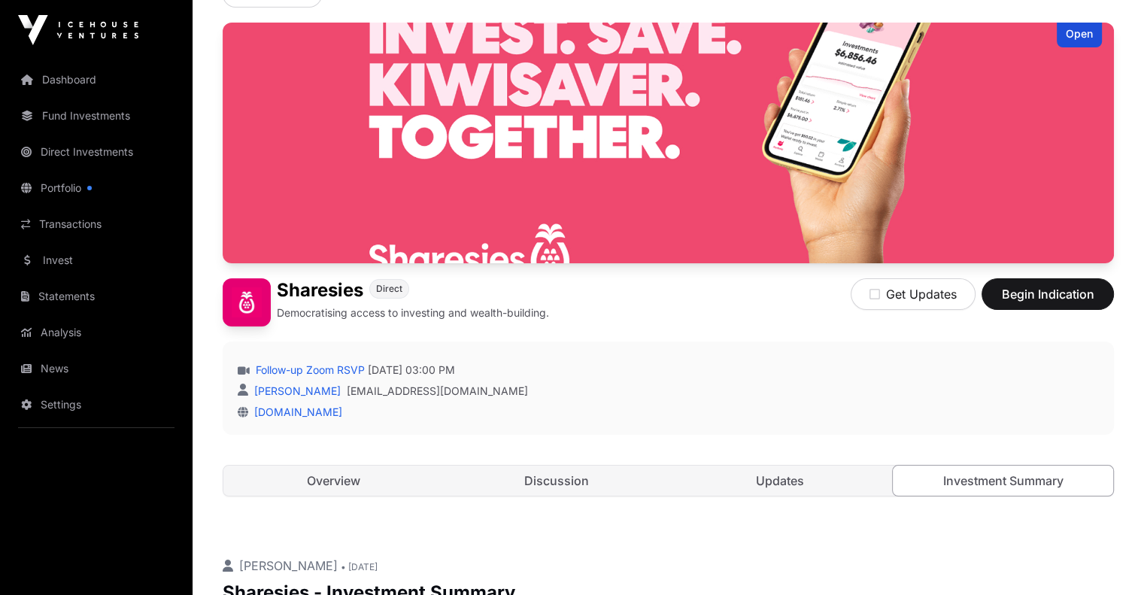
scroll to position [0, 0]
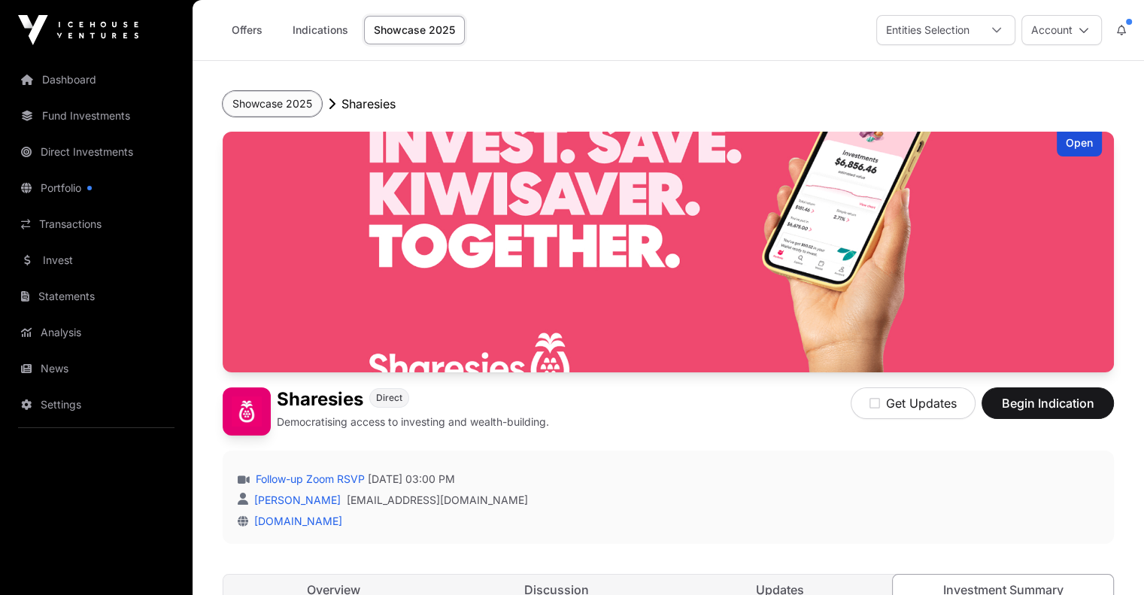
click at [277, 111] on button "Showcase 2025" at bounding box center [272, 104] width 99 height 26
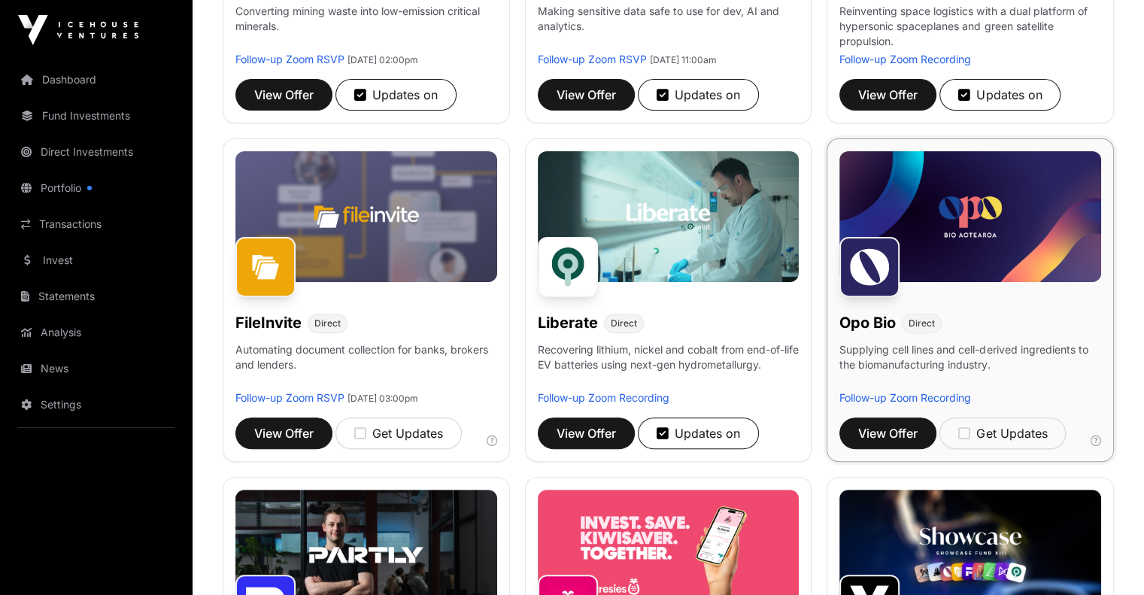
scroll to position [301, 0]
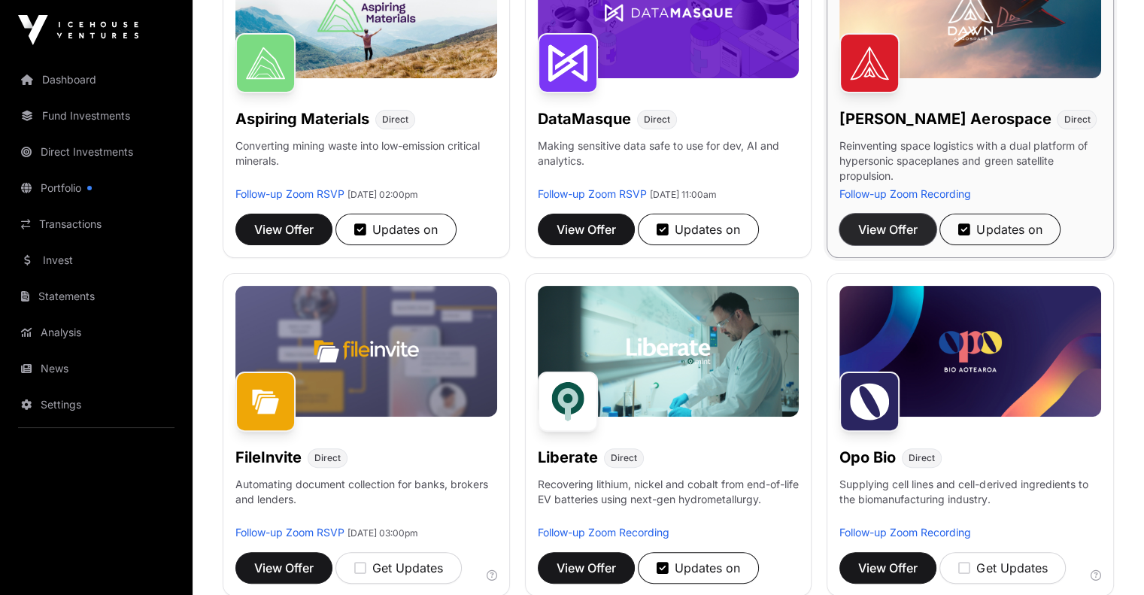
click at [894, 245] on button "View Offer" at bounding box center [887, 230] width 97 height 32
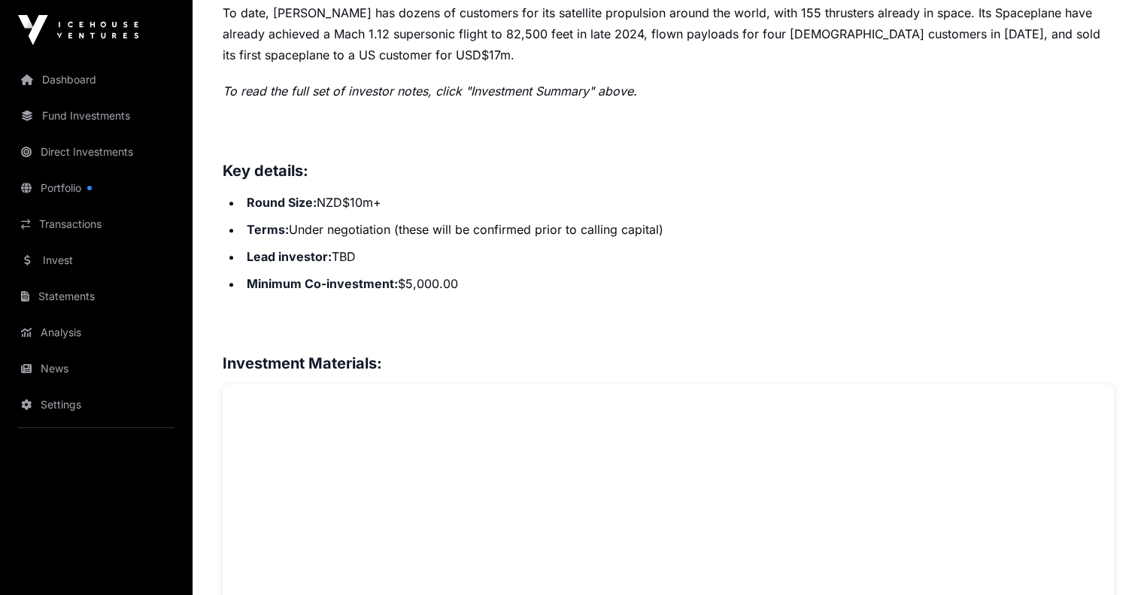
scroll to position [827, 0]
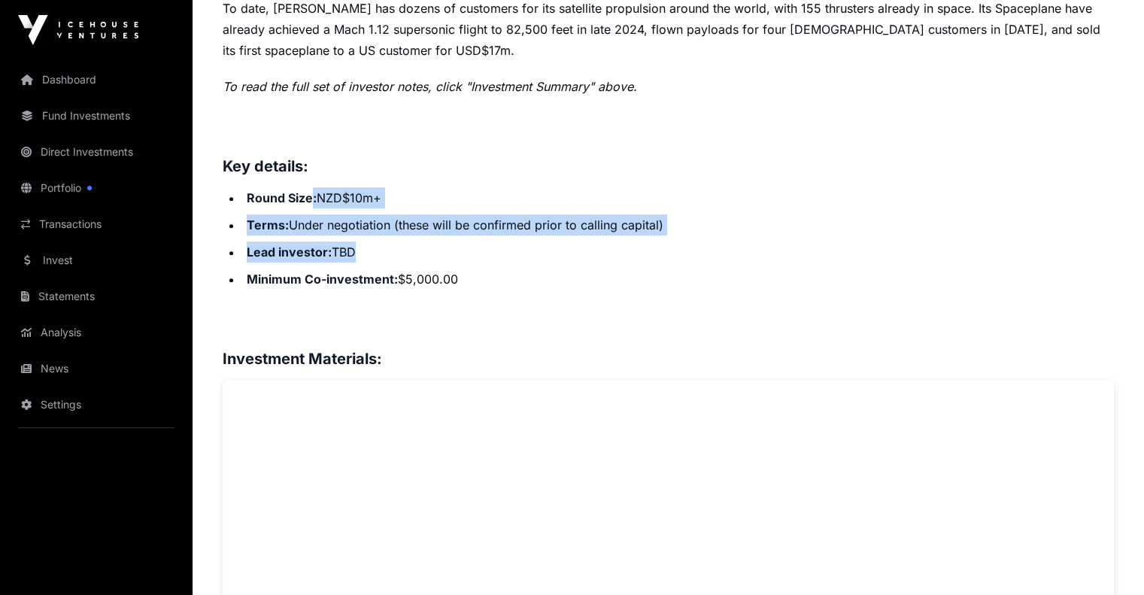
drag, startPoint x: 312, startPoint y: 254, endPoint x: 514, endPoint y: 317, distance: 212.0
click at [517, 284] on ul "Round Size: NZD$10m+ Terms: Under negotiation (these will be confirmed prior to…" at bounding box center [668, 238] width 891 height 102
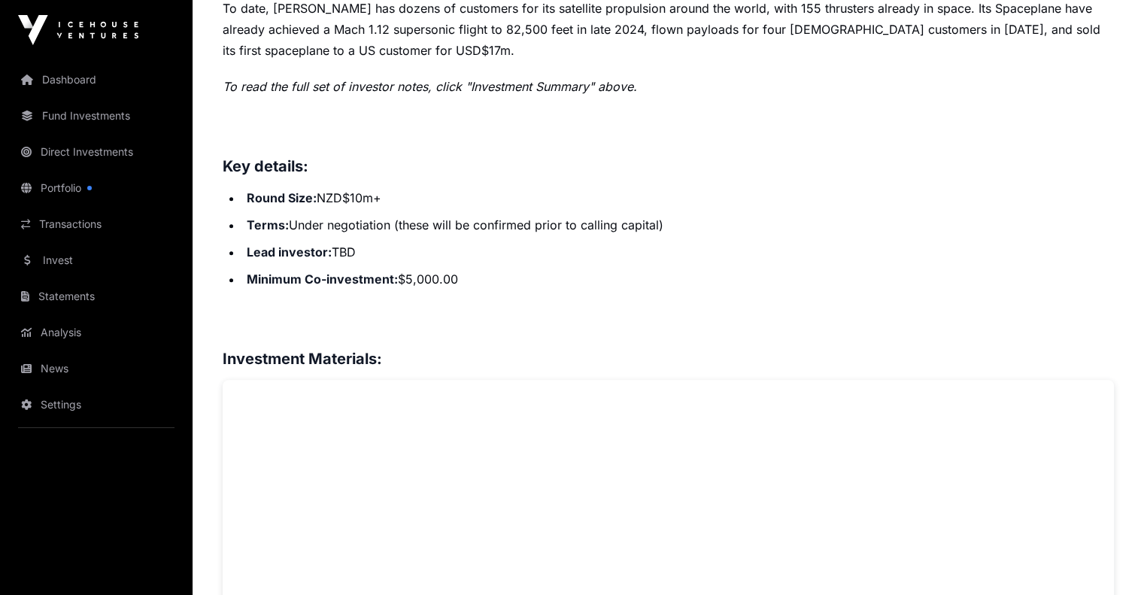
click at [514, 290] on li "Minimum Co-investment: $5,000.00" at bounding box center [678, 279] width 872 height 21
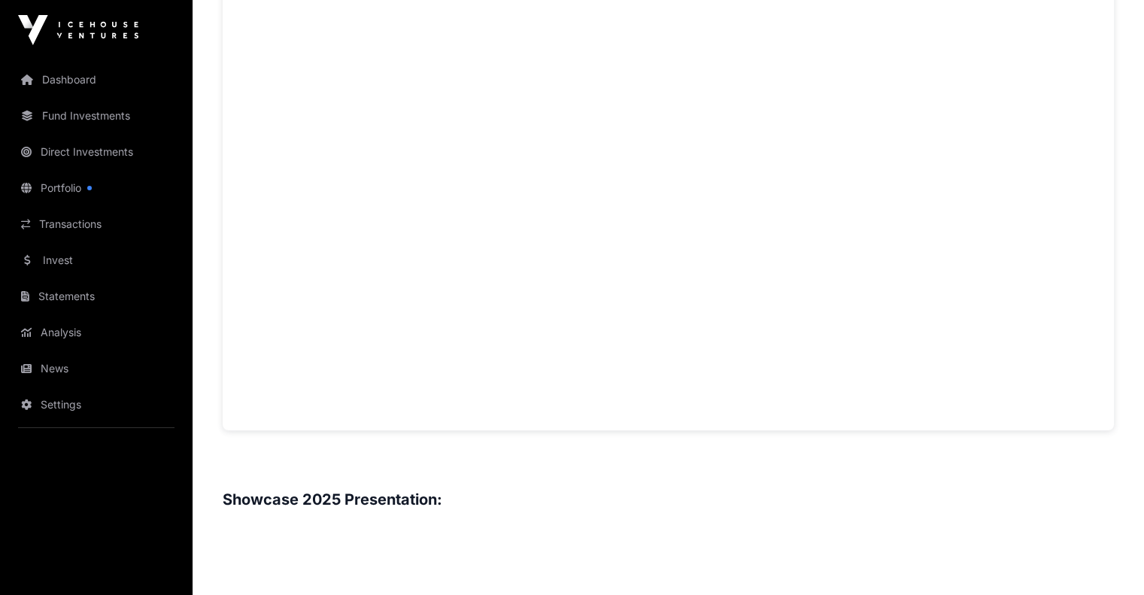
scroll to position [903, 0]
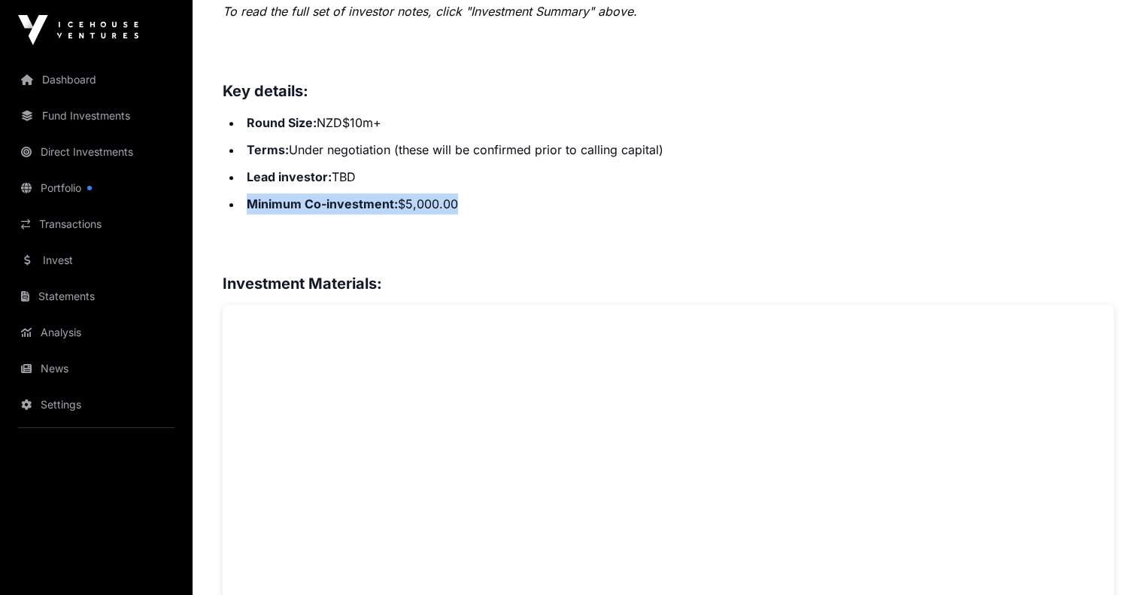
drag, startPoint x: 471, startPoint y: 247, endPoint x: 244, endPoint y: 252, distance: 227.2
click at [244, 214] on li "Minimum Co-investment: $5,000.00" at bounding box center [678, 203] width 872 height 21
click at [457, 214] on li "Minimum Co-investment: $5,000.00" at bounding box center [678, 203] width 872 height 21
drag, startPoint x: 460, startPoint y: 249, endPoint x: 249, endPoint y: 271, distance: 211.7
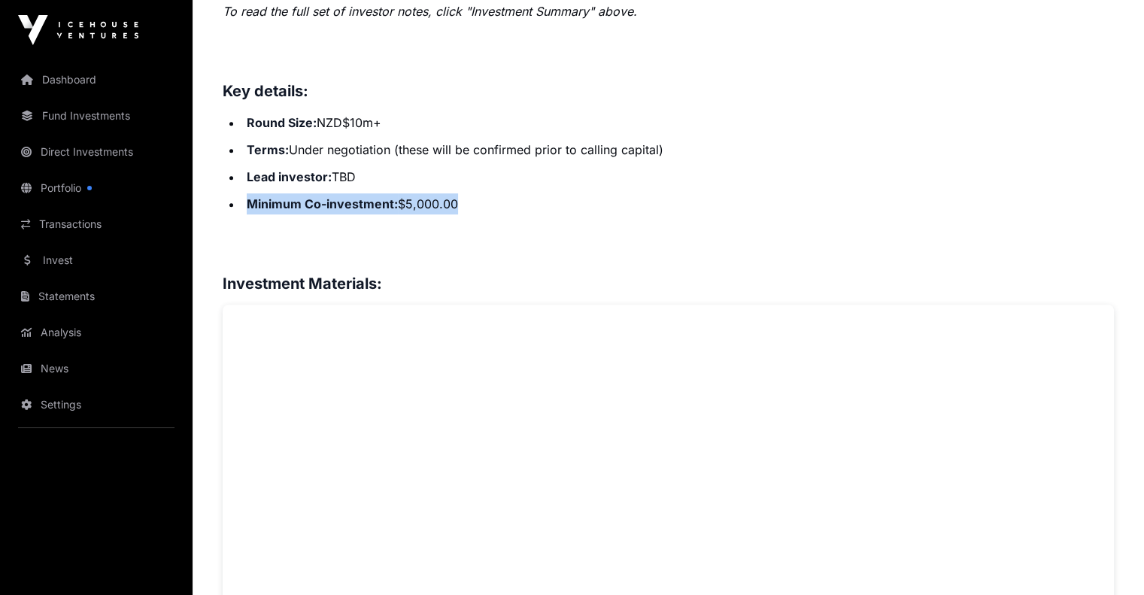
drag, startPoint x: 247, startPoint y: 249, endPoint x: 466, endPoint y: 259, distance: 219.9
click at [463, 214] on li "Minimum Co-investment: $5,000.00" at bounding box center [678, 203] width 872 height 21
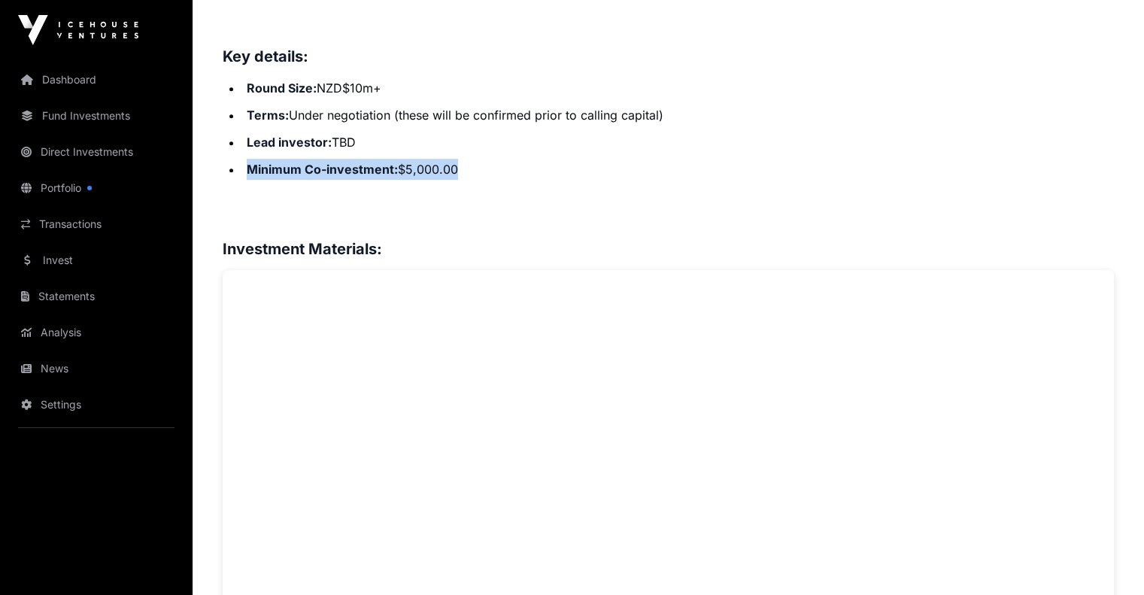
scroll to position [827, 0]
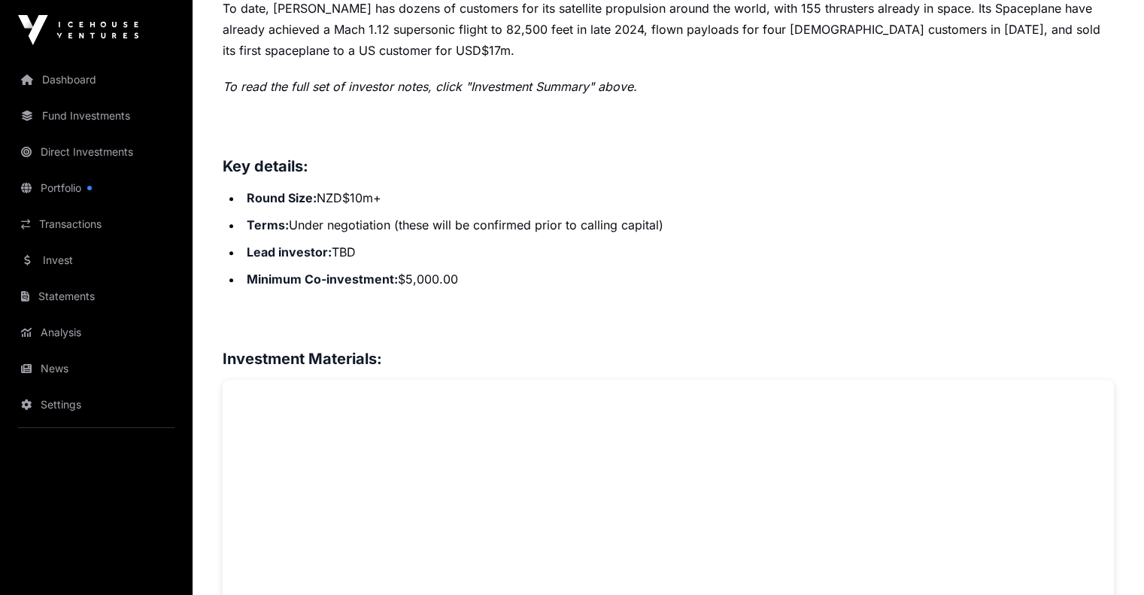
drag, startPoint x: 463, startPoint y: 246, endPoint x: 496, endPoint y: 297, distance: 60.9
click at [468, 208] on li "Round Size: NZD$10m+" at bounding box center [678, 197] width 872 height 21
drag, startPoint x: 460, startPoint y: 332, endPoint x: 397, endPoint y: 324, distance: 63.6
click at [397, 290] on li "Minimum Co-investment: $5,000.00" at bounding box center [678, 279] width 872 height 21
click at [499, 290] on li "Minimum Co-investment: $5,000.00" at bounding box center [678, 279] width 872 height 21
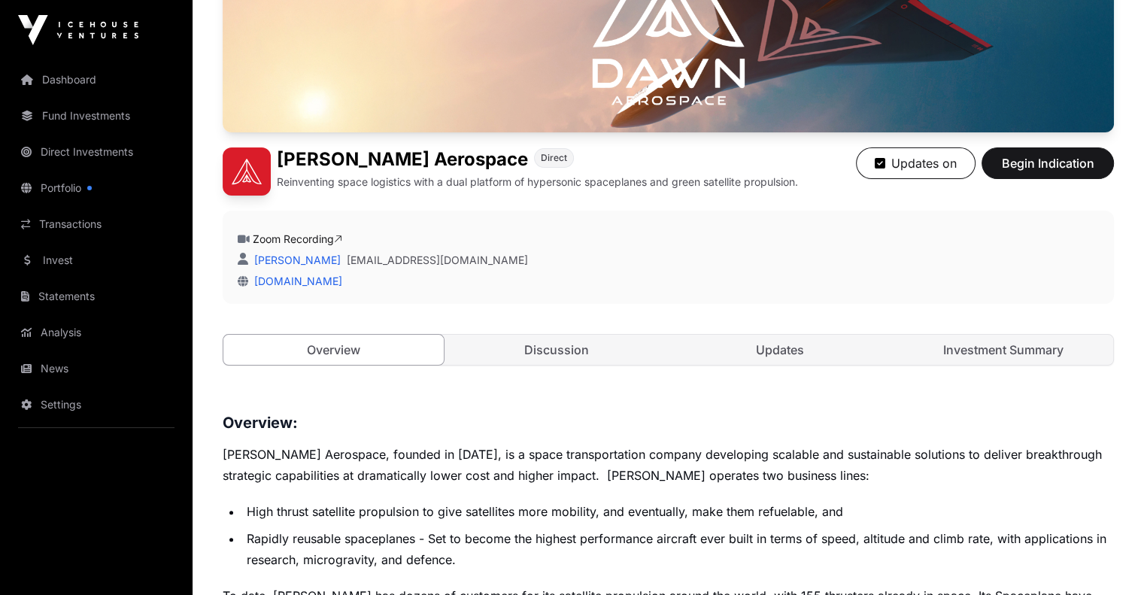
scroll to position [0, 0]
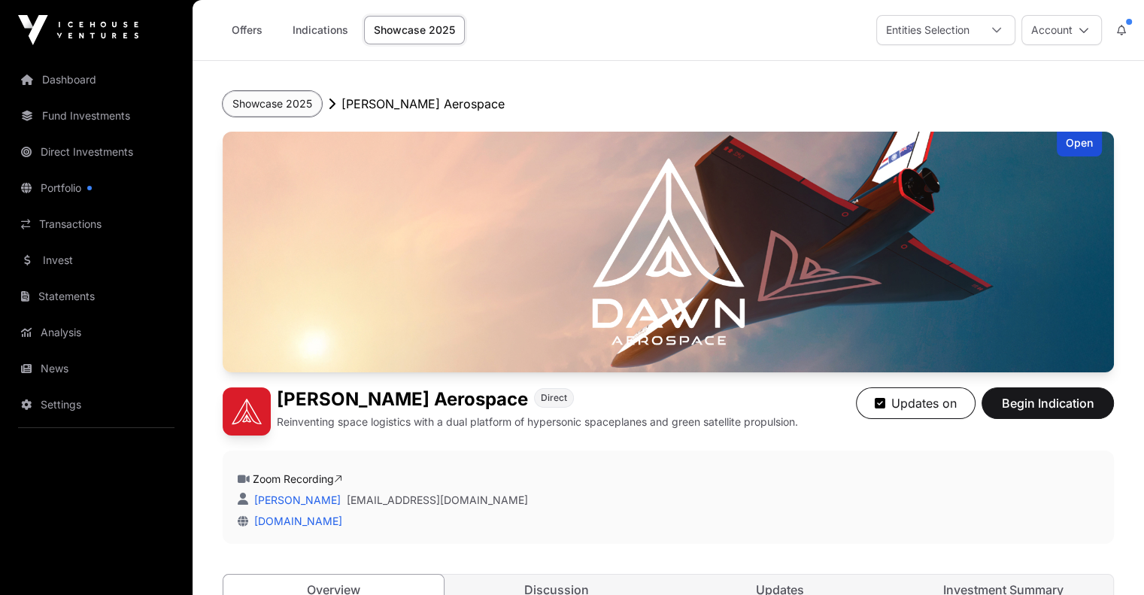
click at [301, 102] on button "Showcase 2025" at bounding box center [272, 104] width 99 height 26
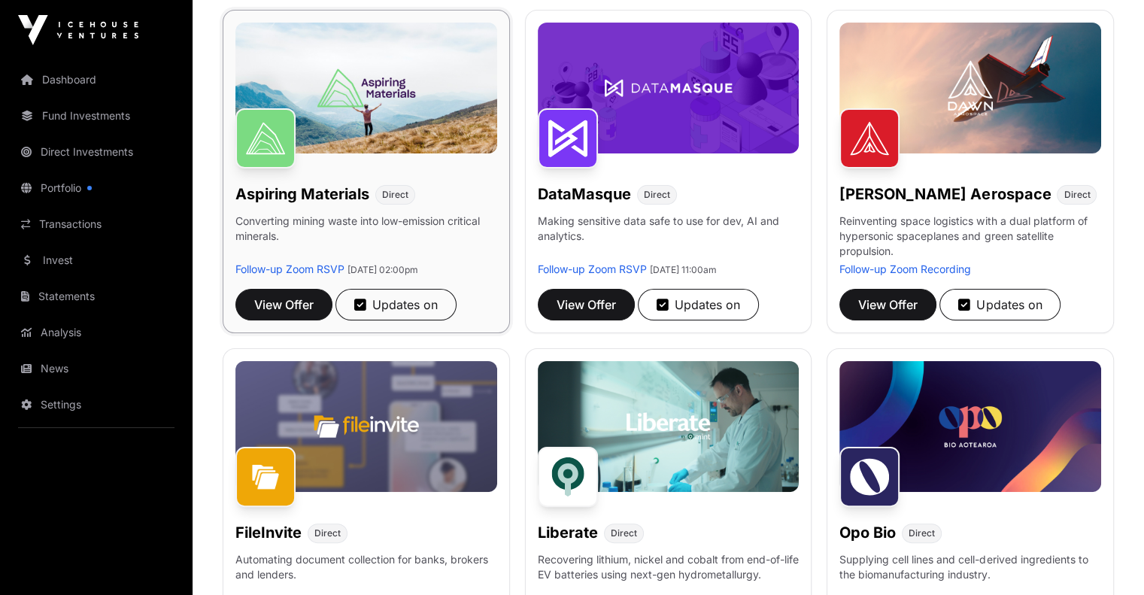
scroll to position [226, 0]
drag, startPoint x: 394, startPoint y: 201, endPoint x: 256, endPoint y: 205, distance: 138.5
click at [247, 205] on h1 "Aspiring Materials" at bounding box center [302, 194] width 134 height 21
click at [373, 231] on p "Converting mining waste into low-emission critical minerals." at bounding box center [366, 238] width 262 height 48
drag, startPoint x: 287, startPoint y: 229, endPoint x: 397, endPoint y: 230, distance: 110.6
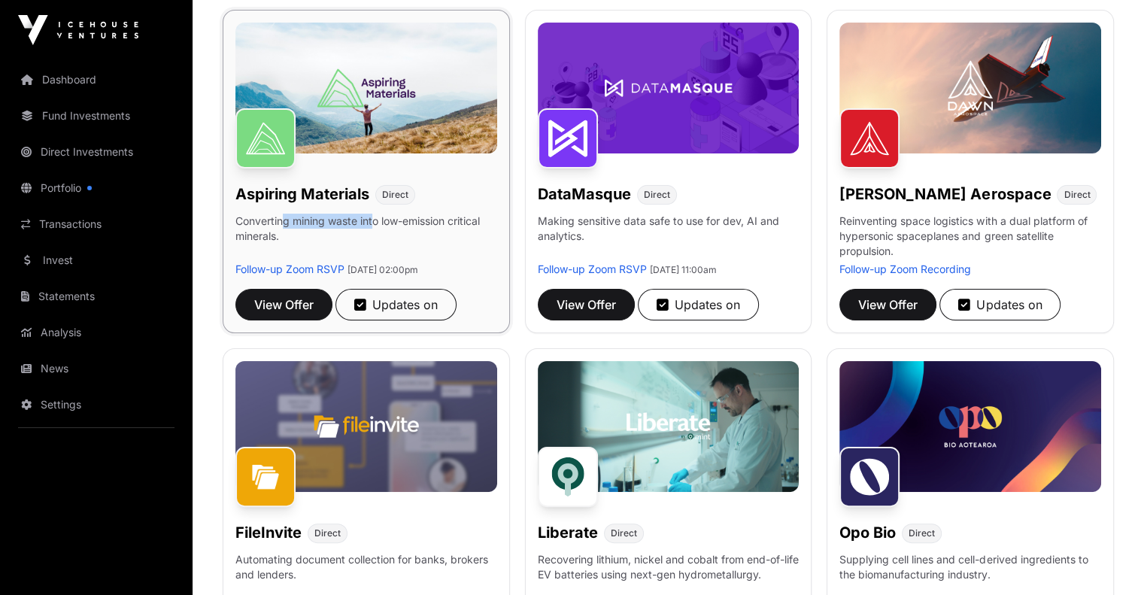
click at [384, 227] on p "Converting mining waste into low-emission critical minerals." at bounding box center [366, 238] width 262 height 48
drag, startPoint x: 408, startPoint y: 234, endPoint x: 427, endPoint y: 233, distance: 18.8
click at [415, 234] on p "Converting mining waste into low-emission critical minerals." at bounding box center [366, 238] width 262 height 48
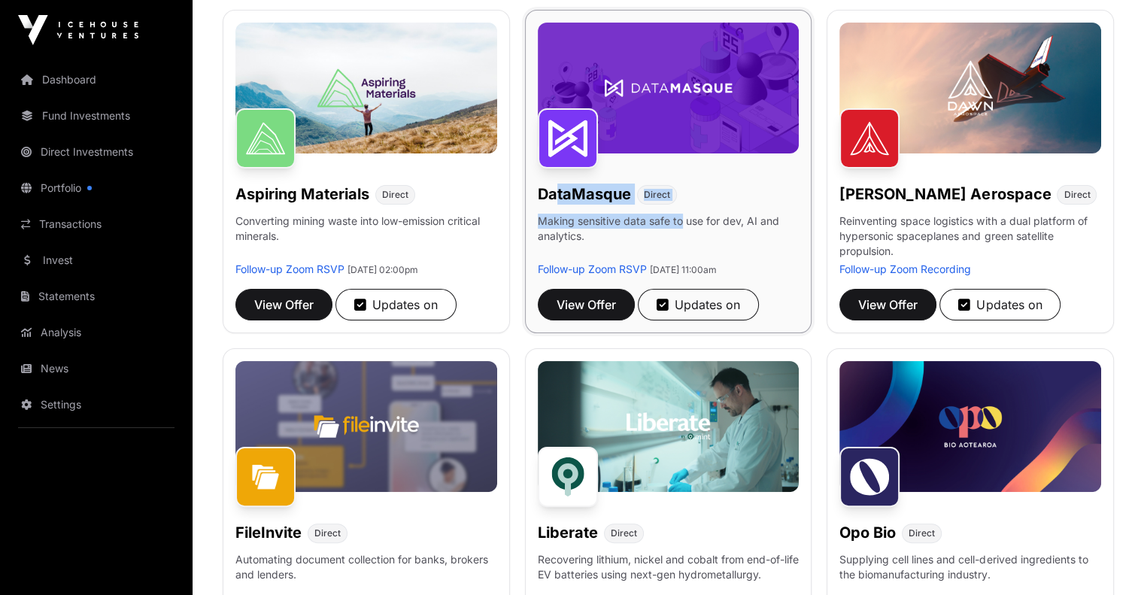
drag, startPoint x: 560, startPoint y: 206, endPoint x: 690, endPoint y: 228, distance: 131.9
click at [690, 228] on div "DataMasque Direct Making sensitive data safe to use for dev, AI and analytics. …" at bounding box center [668, 171] width 287 height 323
click at [706, 239] on p "Making sensitive data safe to use for dev, AI and analytics." at bounding box center [669, 238] width 262 height 48
drag, startPoint x: 605, startPoint y: 246, endPoint x: 545, endPoint y: 222, distance: 64.8
click at [541, 221] on div "DataMasque Direct Making sensitive data safe to use for dev, AI and analytics. …" at bounding box center [668, 171] width 287 height 323
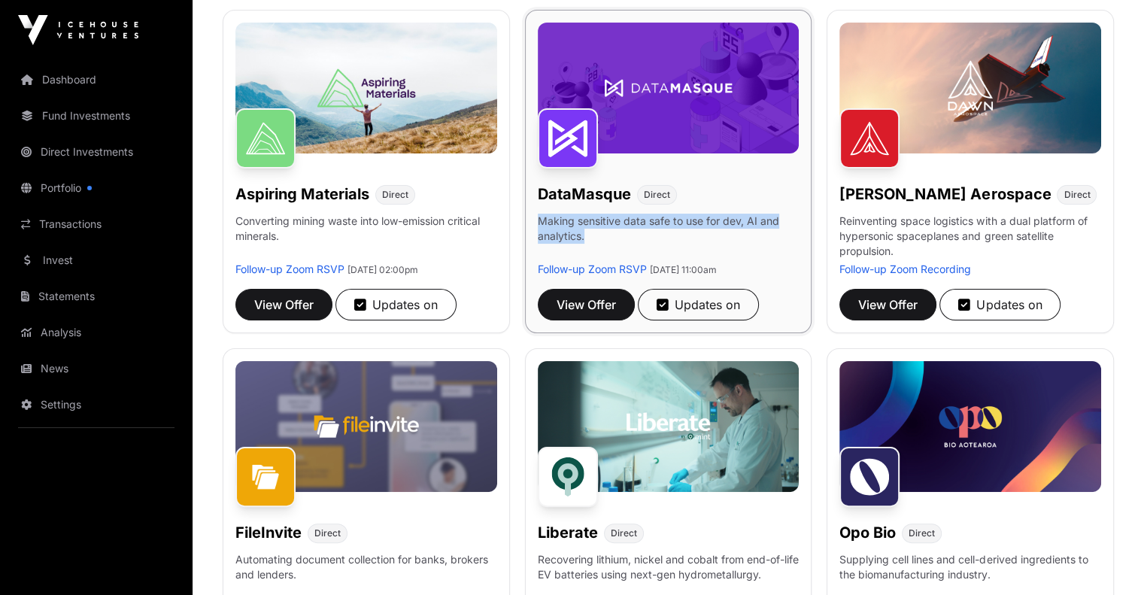
click at [614, 232] on p "Making sensitive data safe to use for dev, AI and analytics." at bounding box center [669, 238] width 262 height 48
drag, startPoint x: 657, startPoint y: 201, endPoint x: 545, endPoint y: 211, distance: 111.7
click at [545, 211] on div "DataMasque Direct Making sensitive data safe to use for dev, AI and analytics. …" at bounding box center [668, 171] width 287 height 323
click at [633, 230] on p "Making sensitive data safe to use for dev, AI and analytics." at bounding box center [669, 238] width 262 height 48
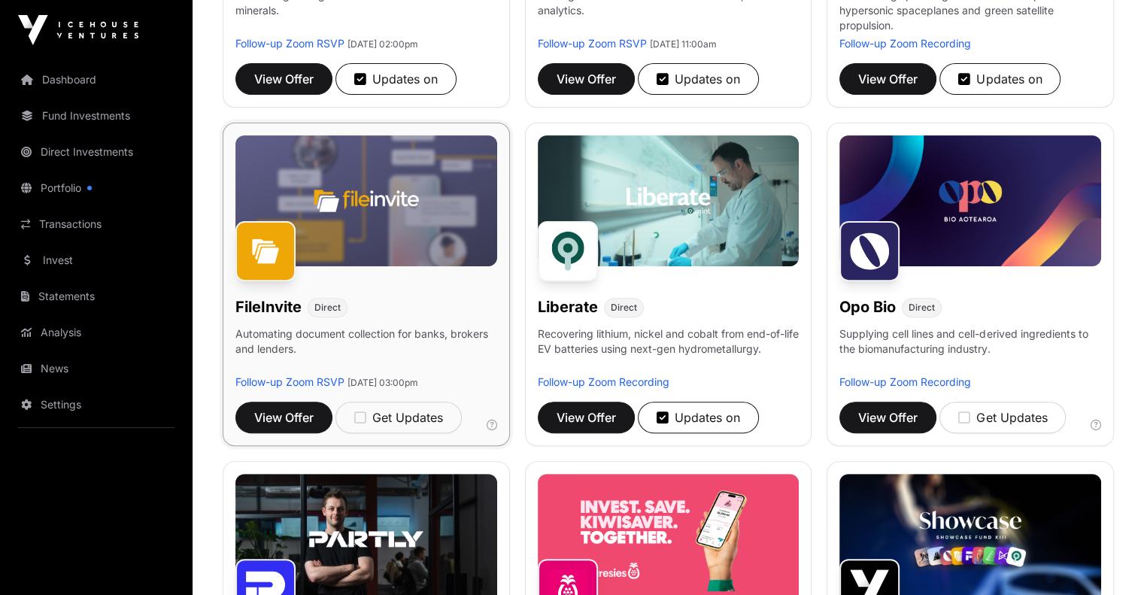
scroll to position [526, 0]
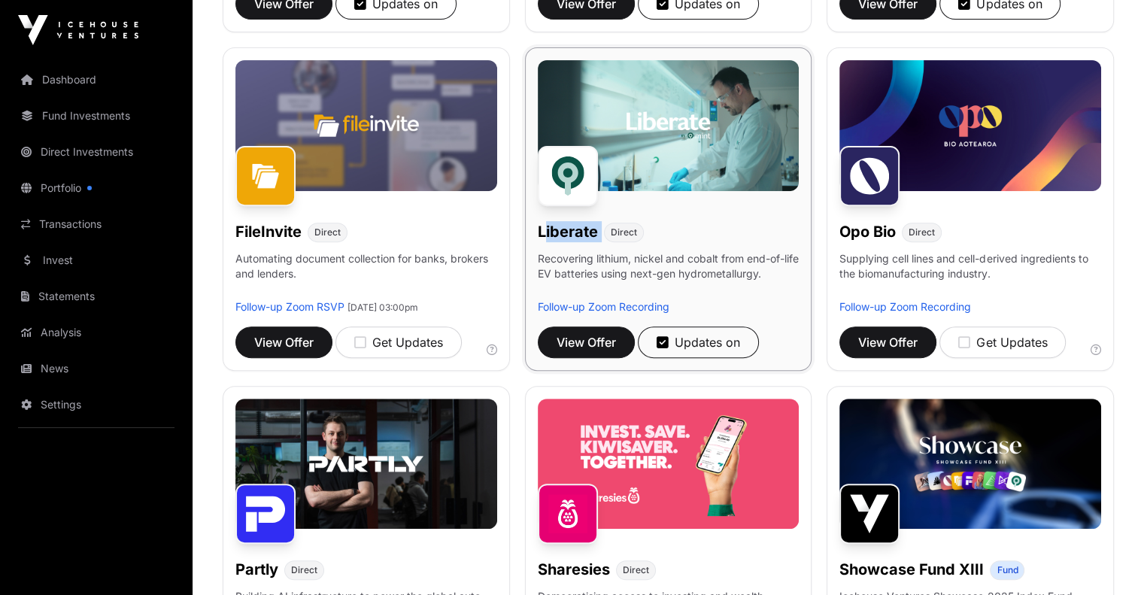
drag, startPoint x: 553, startPoint y: 244, endPoint x: 624, endPoint y: 244, distance: 71.5
click at [624, 242] on div "Liberate Direct" at bounding box center [669, 228] width 262 height 27
click at [645, 290] on p "Recovering lithium, nickel and cobalt from end-of-life EV batteries using next-…" at bounding box center [669, 275] width 262 height 48
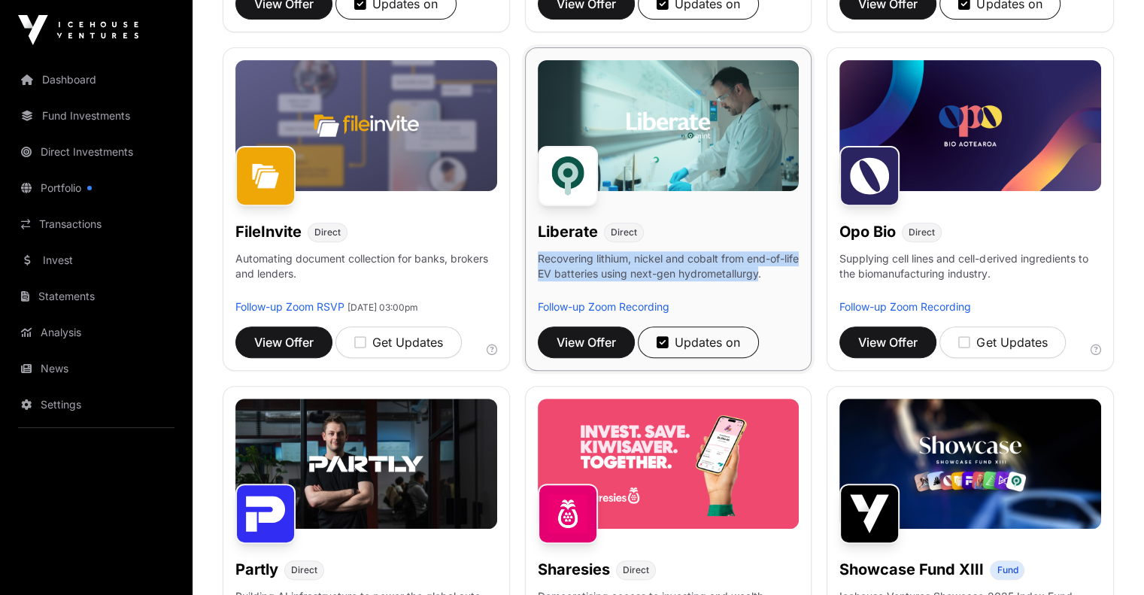
drag, startPoint x: 621, startPoint y: 301, endPoint x: 593, endPoint y: 269, distance: 42.6
click at [548, 269] on p "Recovering lithium, nickel and cobalt from end-of-life EV batteries using next-…" at bounding box center [669, 275] width 262 height 48
click at [594, 270] on p "Recovering lithium, nickel and cobalt from end-of-life EV batteries using next-…" at bounding box center [669, 275] width 262 height 48
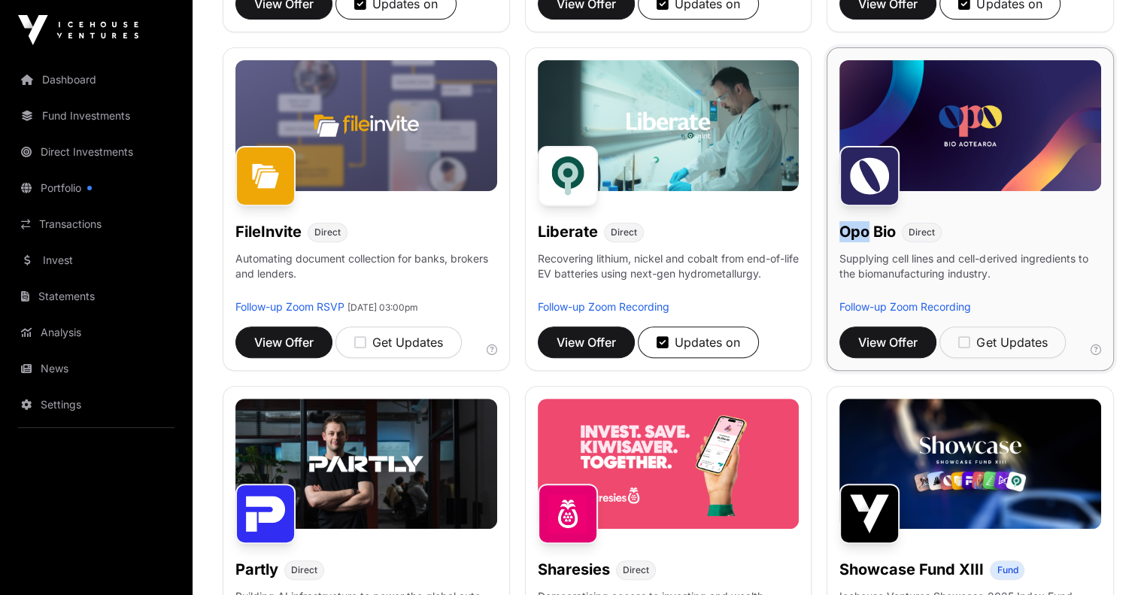
drag, startPoint x: 851, startPoint y: 244, endPoint x: 881, endPoint y: 243, distance: 30.1
click at [881, 242] on h1 "Opo Bio" at bounding box center [867, 231] width 56 height 21
click at [893, 259] on div "Opo Bio Direct Supplying cell lines and cell-derived ingredients to the biomanu…" at bounding box center [970, 208] width 287 height 323
drag, startPoint x: 881, startPoint y: 271, endPoint x: 1028, endPoint y: 300, distance: 149.6
click at [1028, 299] on p "Supplying cell lines and cell-derived ingredients to the biomanufacturing indus…" at bounding box center [970, 275] width 262 height 48
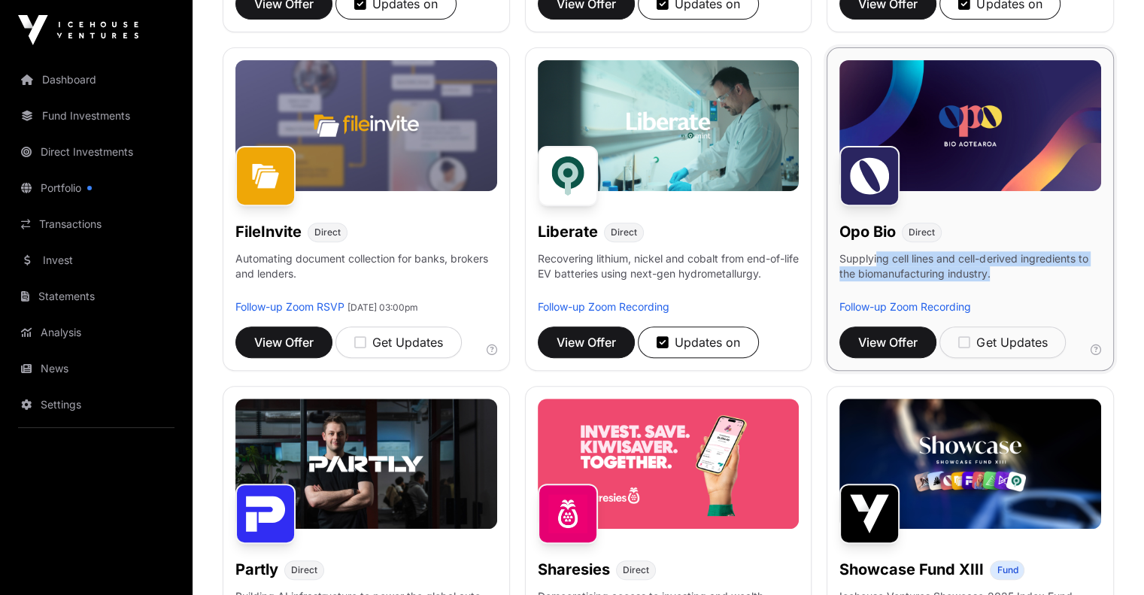
click at [1028, 299] on p "Supplying cell lines and cell-derived ingredients to the biomanufacturing indus…" at bounding box center [970, 275] width 262 height 48
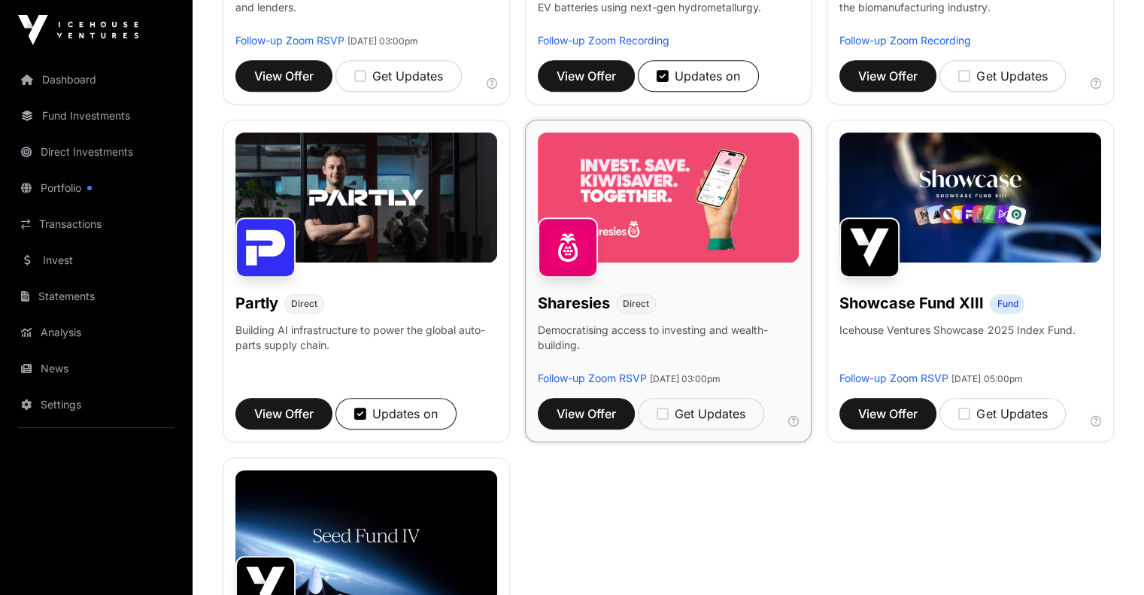
scroll to position [827, 0]
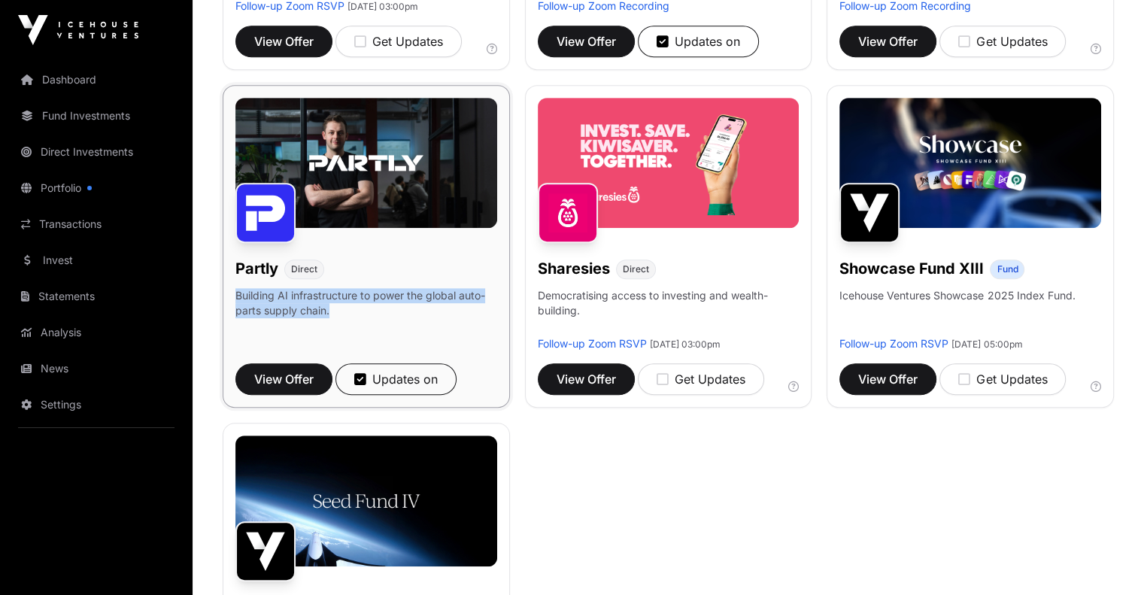
drag, startPoint x: 361, startPoint y: 334, endPoint x: 287, endPoint y: 314, distance: 77.2
click at [235, 311] on div "Partly Direct Building AI infrastructure to power the global auto-parts supply …" at bounding box center [366, 246] width 287 height 323
click at [400, 336] on p "Building AI infrastructure to power the global auto-parts supply chain." at bounding box center [366, 312] width 262 height 48
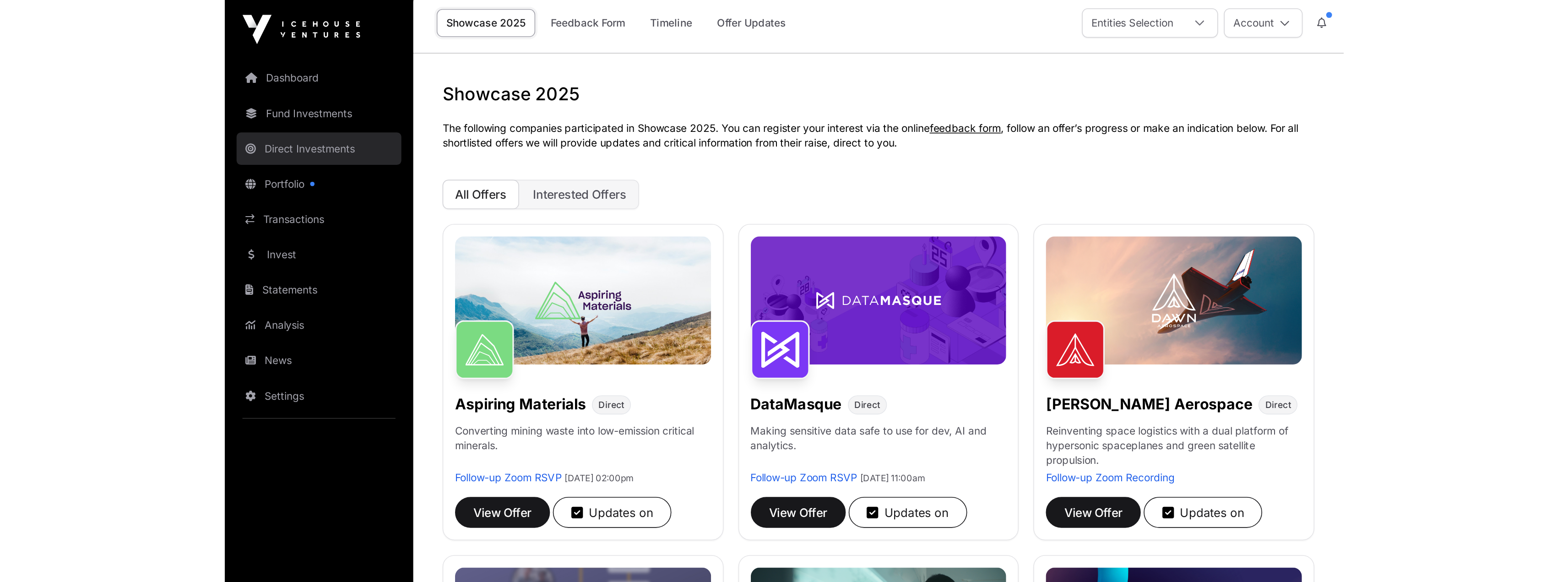
scroll to position [0, 0]
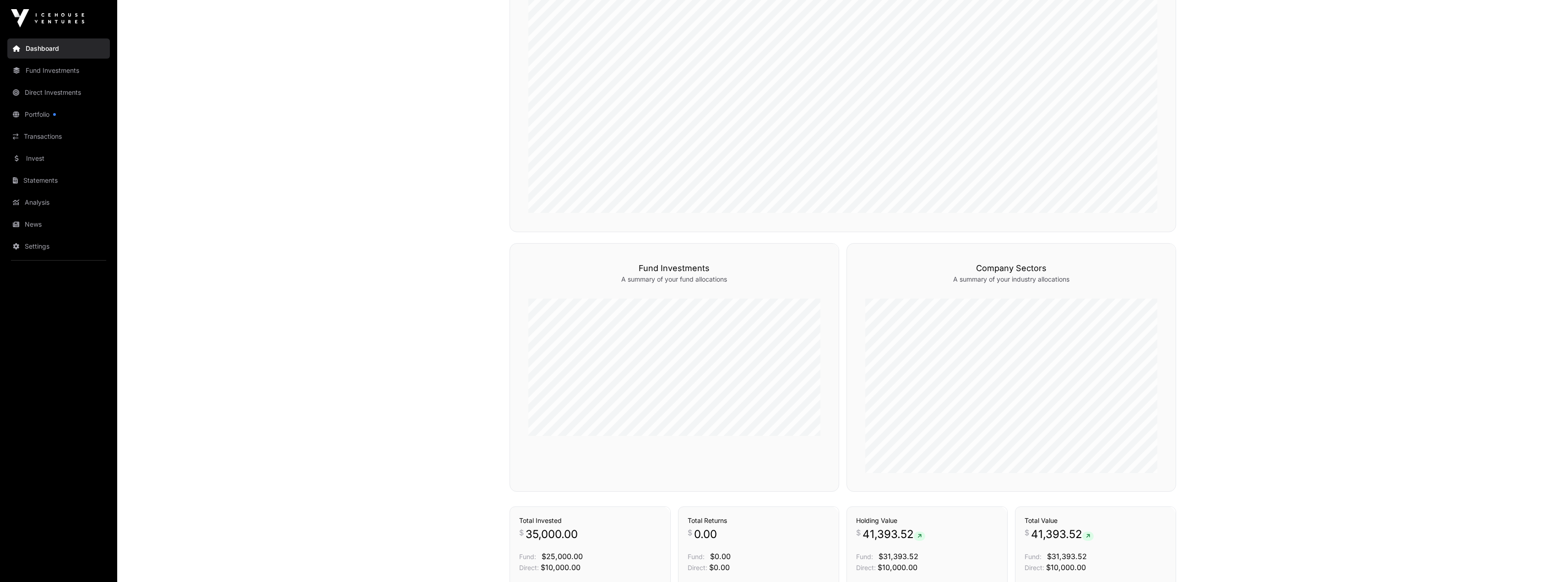
scroll to position [159, 0]
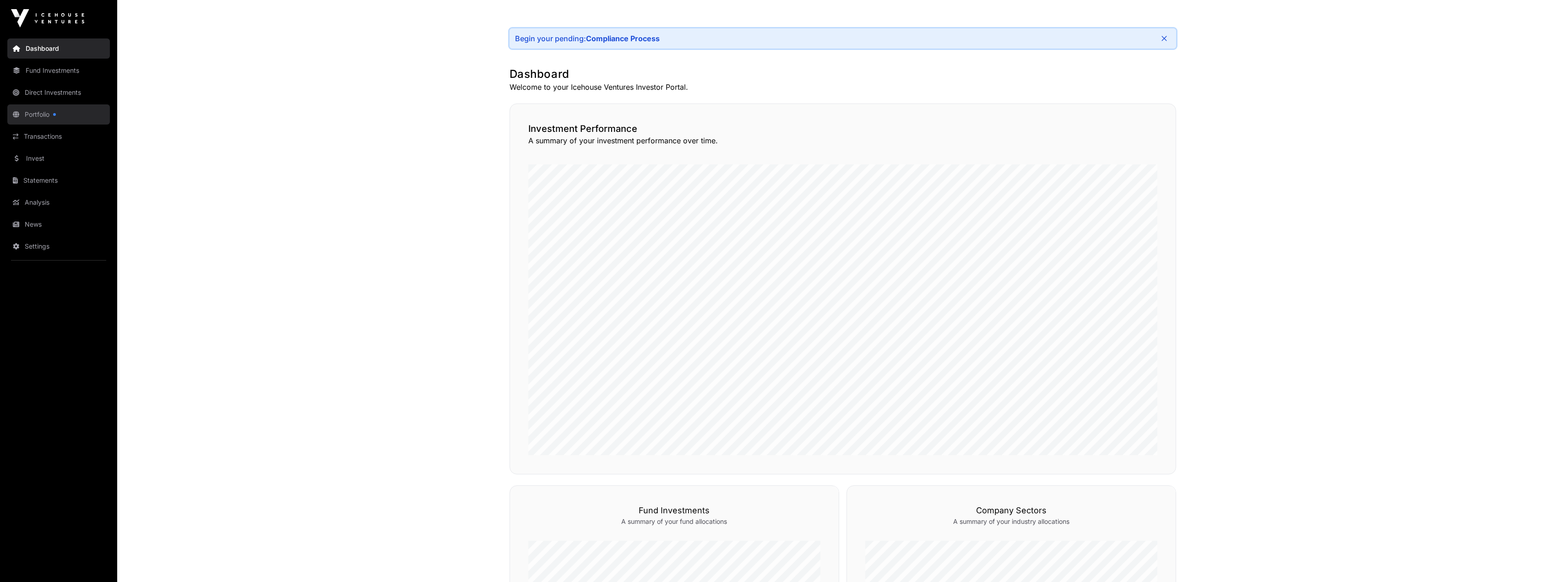
click at [59, 115] on link "Portfolio" at bounding box center [58, 114] width 102 height 20
